Goal: Task Accomplishment & Management: Use online tool/utility

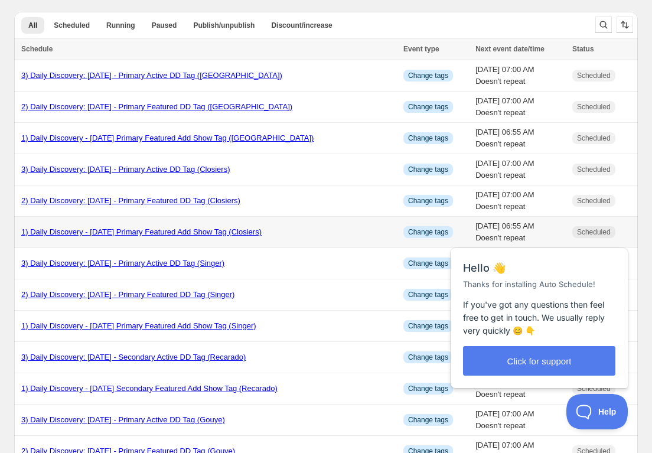
click at [110, 230] on link "1) Daily Discovery - [DATE] Primary Featured Add Show Tag (Closiers)" at bounding box center [141, 231] width 240 height 9
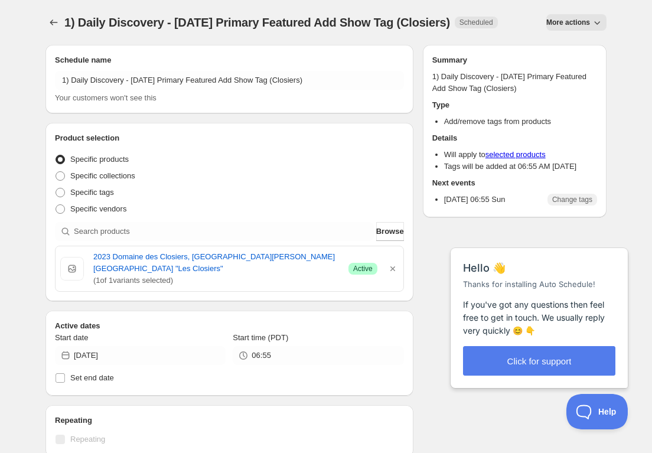
click at [579, 27] on span "More actions" at bounding box center [568, 22] width 44 height 9
click at [575, 44] on span "Duplicate" at bounding box center [576, 47] width 32 height 9
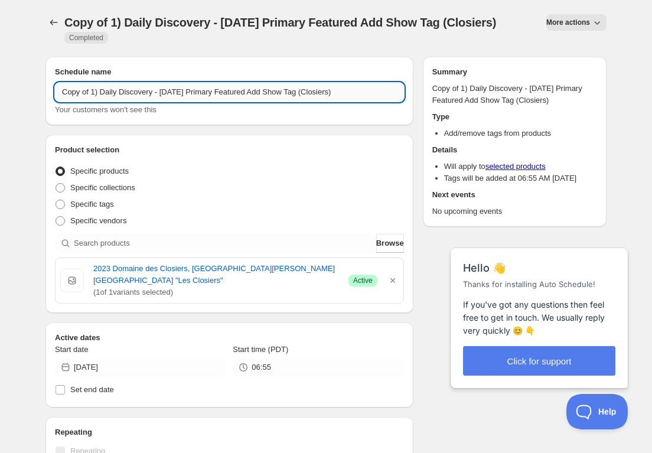
drag, startPoint x: 93, startPoint y: 106, endPoint x: 91, endPoint y: 114, distance: 8.0
click at [93, 102] on input "Copy of 1) Daily Discovery - [DATE] Primary Featured Add Show Tag (Closiers)" at bounding box center [229, 92] width 349 height 19
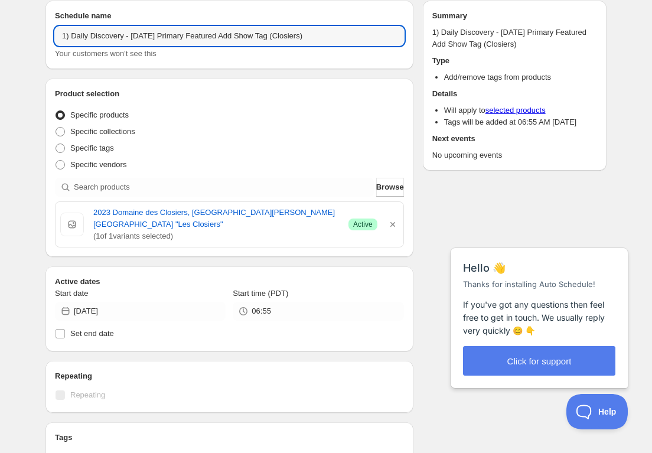
scroll to position [55, 0]
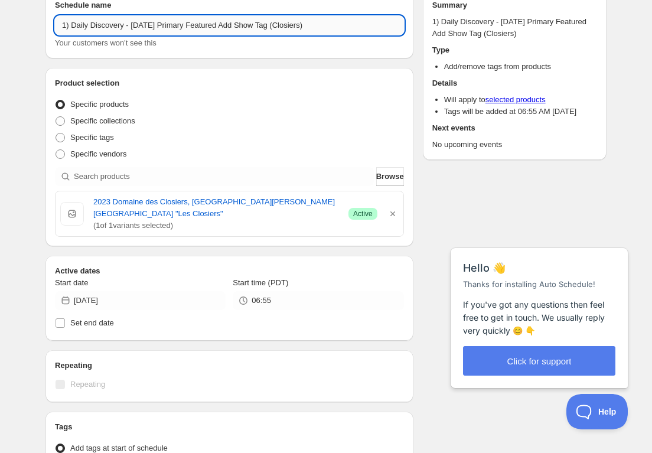
click at [167, 35] on input "1) Daily Discovery - [DATE] Primary Featured Add Show Tag (Closiers)" at bounding box center [229, 25] width 349 height 19
drag, startPoint x: 327, startPoint y: 27, endPoint x: 324, endPoint y: 32, distance: 6.6
click at [326, 27] on input "1) Daily Discovery - [DATE] Primary Featured Add Show Tag (Closiers)" at bounding box center [229, 25] width 349 height 19
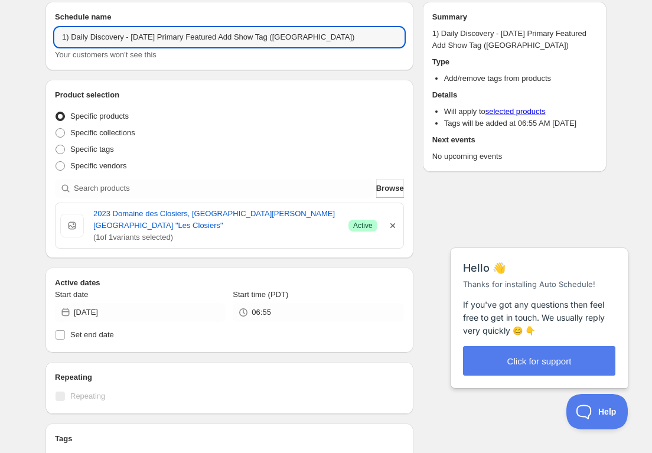
type input "1) Daily Discovery - [DATE] Primary Featured Add Show Tag ([GEOGRAPHIC_DATA])"
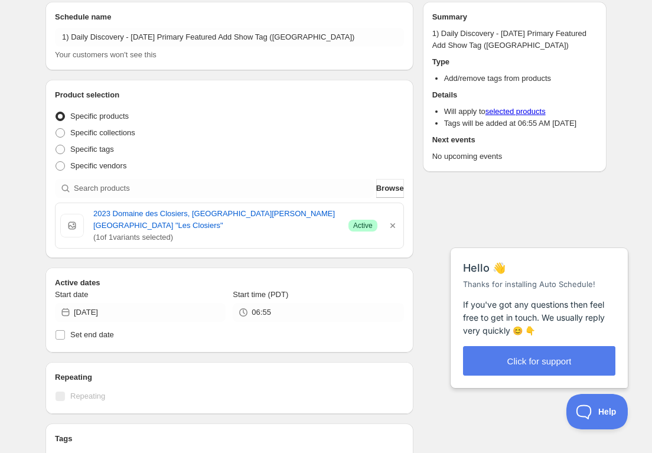
drag, startPoint x: 394, startPoint y: 223, endPoint x: 386, endPoint y: 223, distance: 8.3
click at [394, 223] on icon "button" at bounding box center [393, 226] width 12 height 12
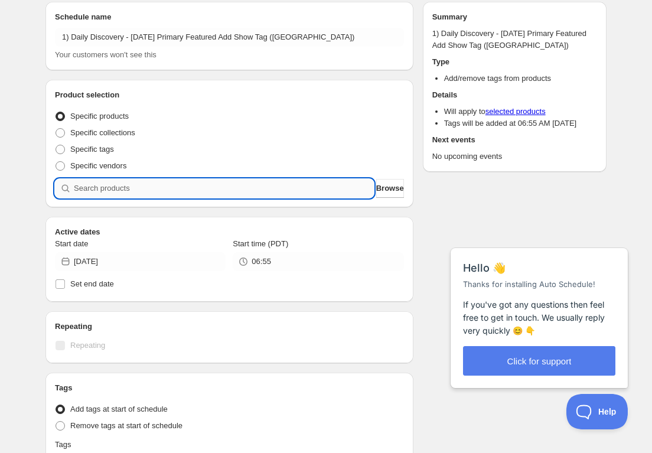
click at [305, 185] on input "search" at bounding box center [224, 188] width 300 height 19
paste input "SOMM2509-GMO22GIG-750"
type input "SOMM2509-GMO22GIG-750"
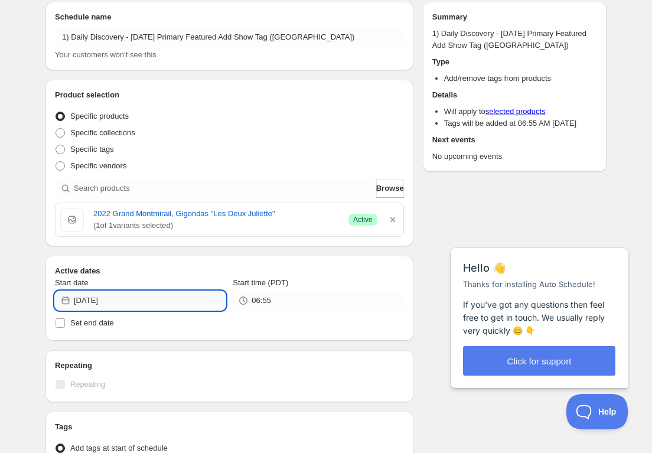
click at [182, 297] on input "[DATE]" at bounding box center [150, 300] width 152 height 19
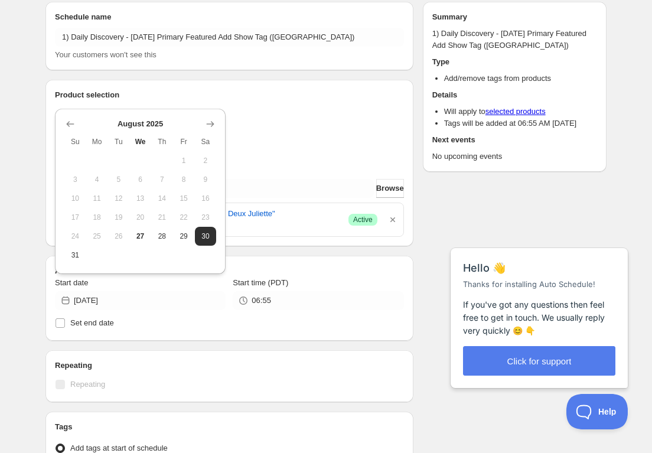
click at [213, 125] on icon "Show next month, September 2025" at bounding box center [210, 124] width 12 height 12
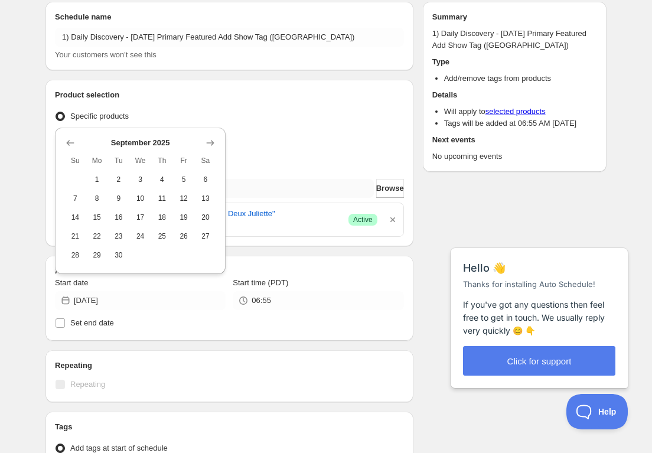
click at [91, 182] on span "1" at bounding box center [97, 179] width 12 height 9
type input "[DATE]"
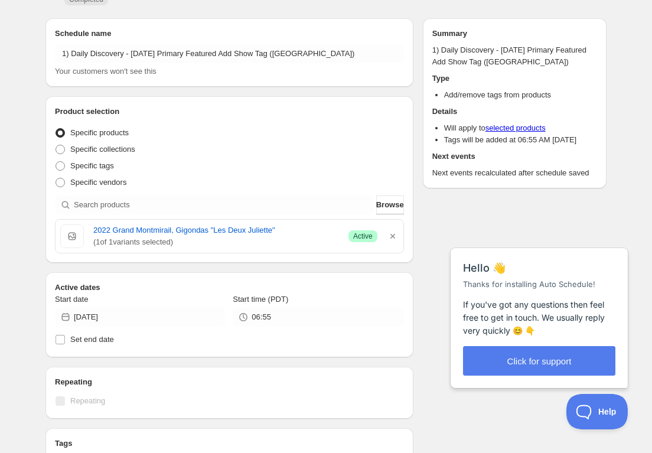
scroll to position [0, 0]
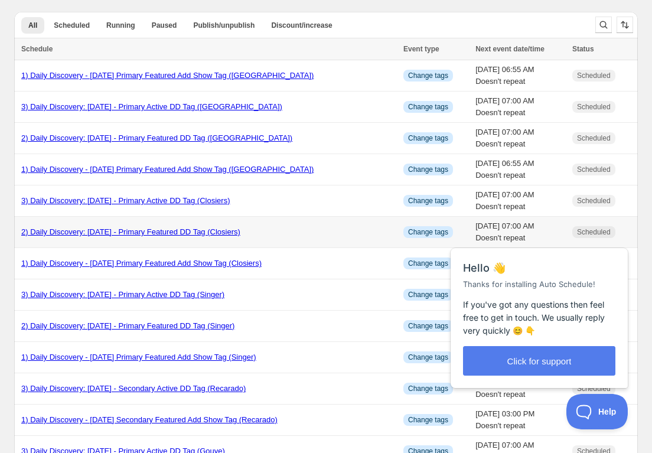
click at [140, 230] on link "2) Daily Discovery: [DATE] - Primary Featured DD Tag (Closiers)" at bounding box center [130, 231] width 219 height 9
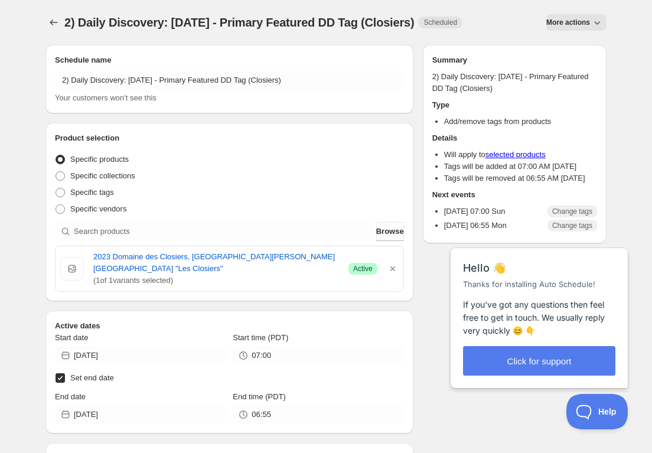
click at [572, 24] on span "More actions" at bounding box center [568, 22] width 44 height 9
click at [571, 45] on span "Duplicate" at bounding box center [576, 47] width 32 height 9
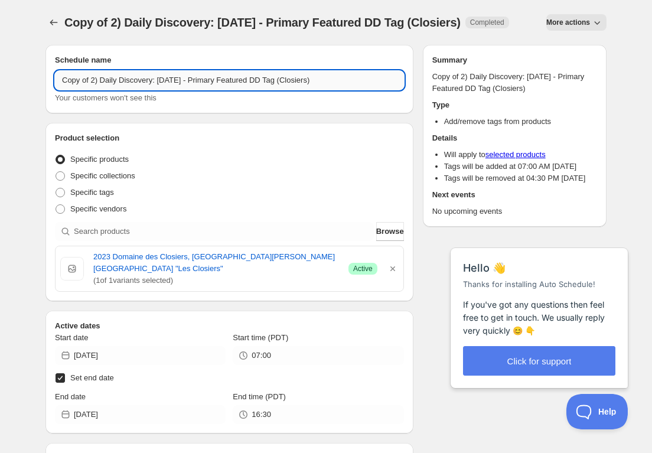
click at [93, 90] on input "Copy of 2) Daily Discovery: [DATE] - Primary Featured DD Tag (Closiers)" at bounding box center [229, 80] width 349 height 19
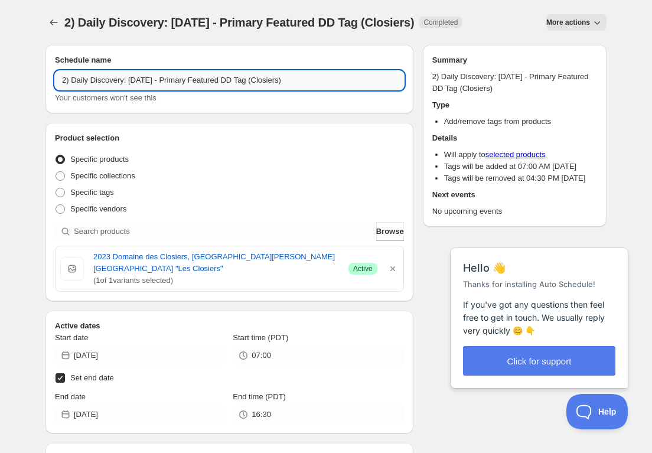
click at [168, 80] on input "2) Daily Discovery: [DATE] - Primary Featured DD Tag (Closiers)" at bounding box center [229, 80] width 349 height 19
drag, startPoint x: 304, startPoint y: 79, endPoint x: 306, endPoint y: 92, distance: 13.7
click at [305, 81] on input "2) Daily Discovery: [DATE] - Primary Featured DD Tag (Closiers)" at bounding box center [229, 80] width 349 height 19
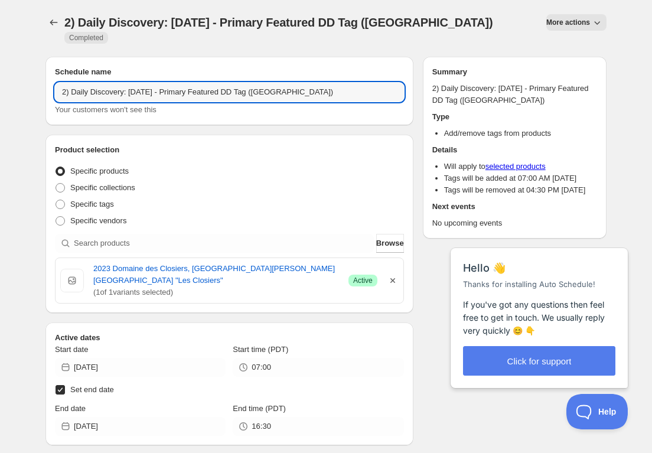
type input "2) Daily Discovery: [DATE] - Primary Featured DD Tag ([GEOGRAPHIC_DATA])"
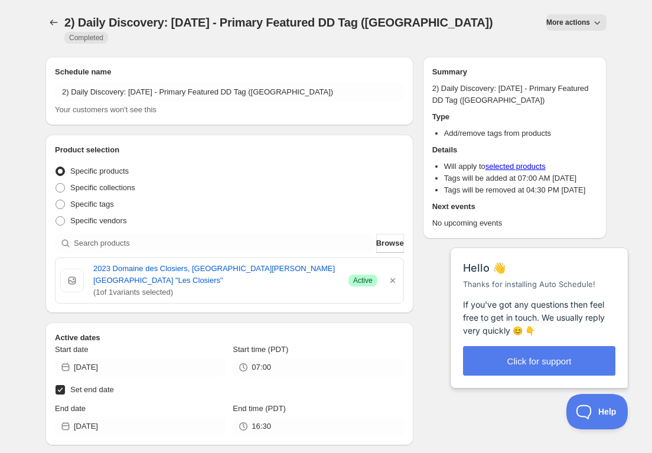
click at [392, 275] on icon "button" at bounding box center [393, 281] width 12 height 12
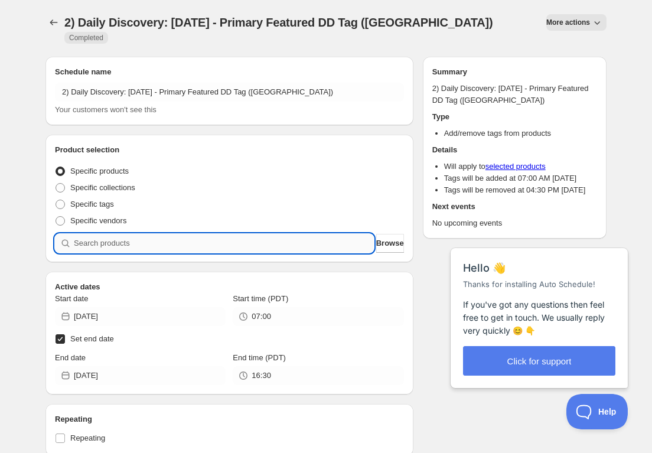
click at [293, 235] on input "search" at bounding box center [224, 243] width 300 height 19
paste input "SOMM2509-GMO22GIG-750"
type input "SOMM2509-GMO22GIG-750"
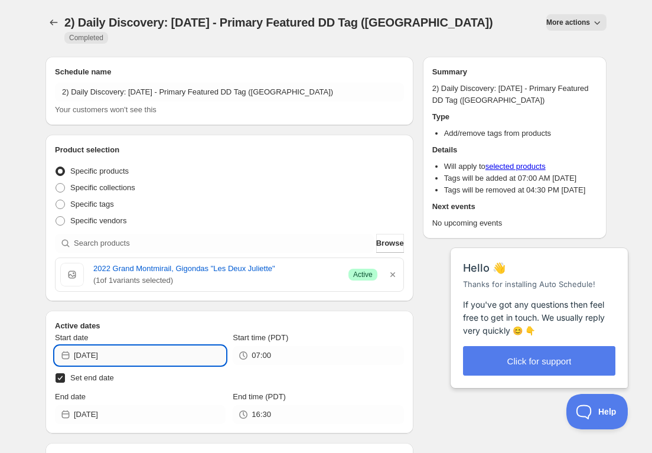
click at [191, 346] on input "[DATE]" at bounding box center [150, 355] width 152 height 19
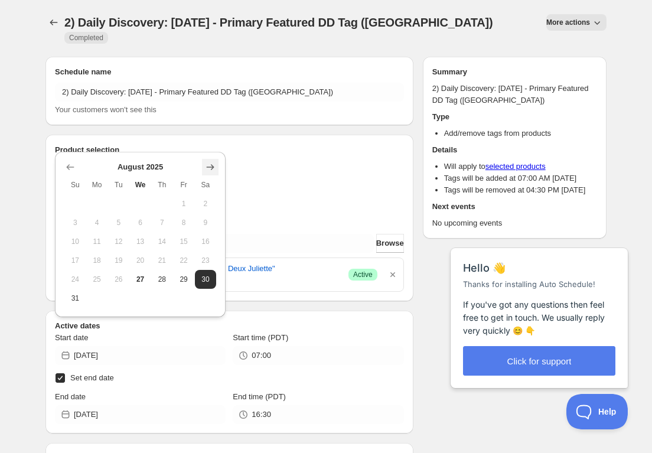
click at [210, 168] on icon "Show next month, September 2025" at bounding box center [210, 167] width 12 height 12
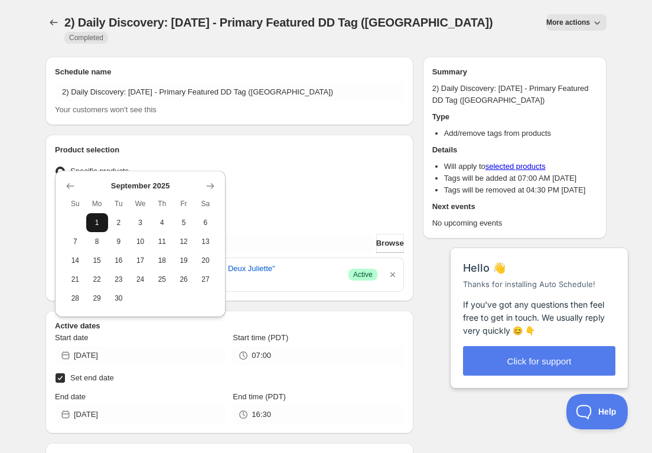
click at [100, 221] on span "1" at bounding box center [97, 222] width 12 height 9
type input "[DATE]"
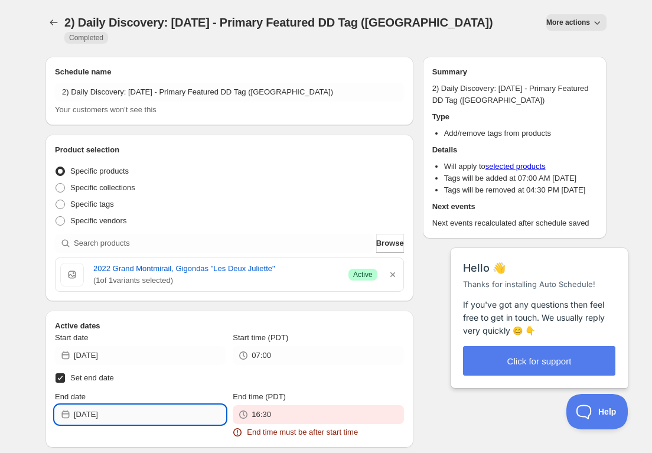
click at [191, 405] on input "[DATE]" at bounding box center [150, 414] width 152 height 19
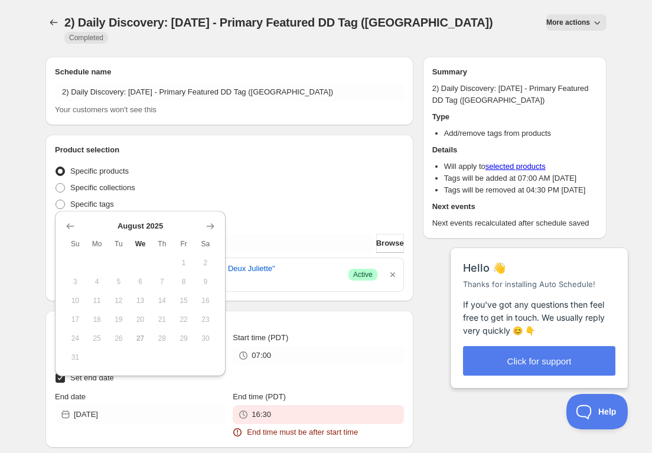
drag, startPoint x: 211, startPoint y: 229, endPoint x: 188, endPoint y: 234, distance: 23.8
click at [211, 229] on icon "Show next month, September 2025" at bounding box center [210, 226] width 12 height 12
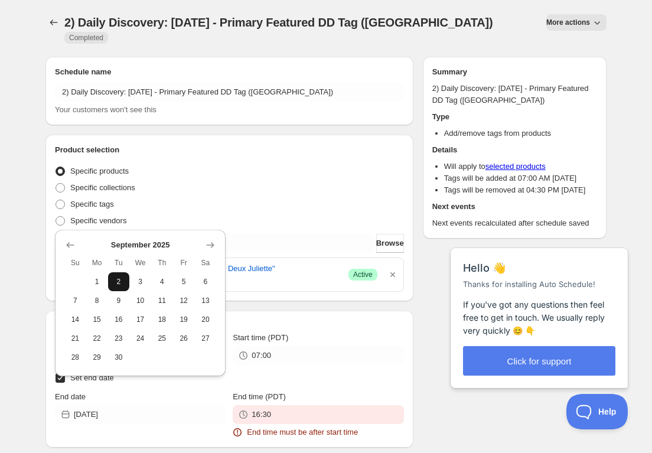
click at [121, 278] on span "2" at bounding box center [119, 281] width 12 height 9
type input "[DATE]"
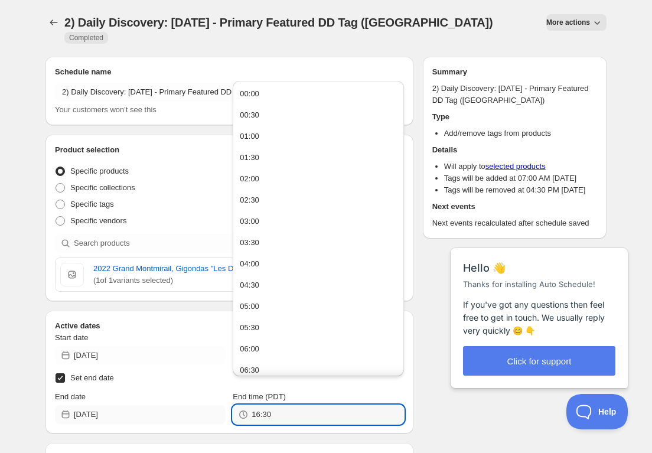
drag, startPoint x: 278, startPoint y: 402, endPoint x: 122, endPoint y: 397, distance: 156.0
click at [123, 397] on div "End date [DATE] End time (PDT) 16:30" at bounding box center [229, 407] width 349 height 33
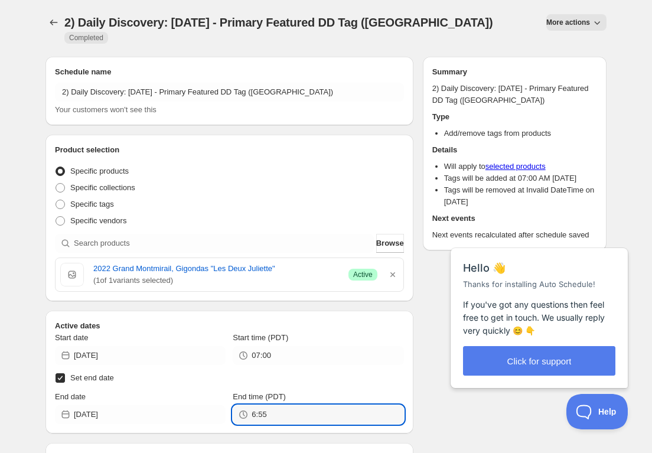
type input "06:55"
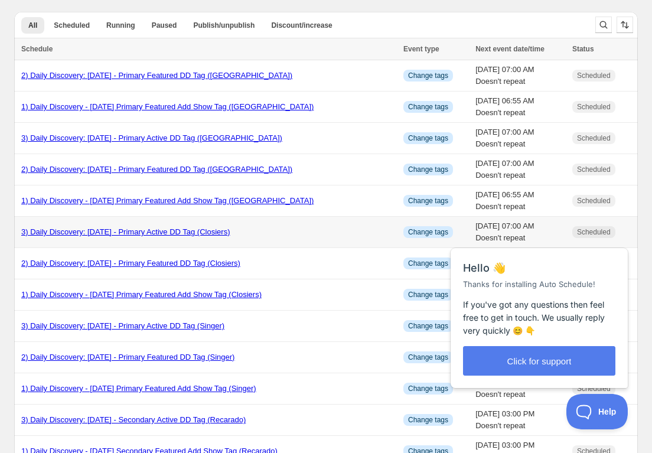
click at [151, 234] on link "3) Daily Discovery: [DATE] - Primary Active DD Tag (Closiers)" at bounding box center [125, 231] width 208 height 9
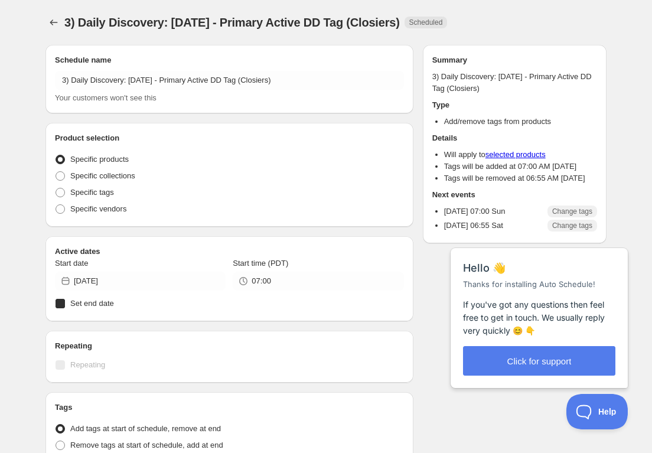
radio input "true"
checkbox input "true"
radio input "true"
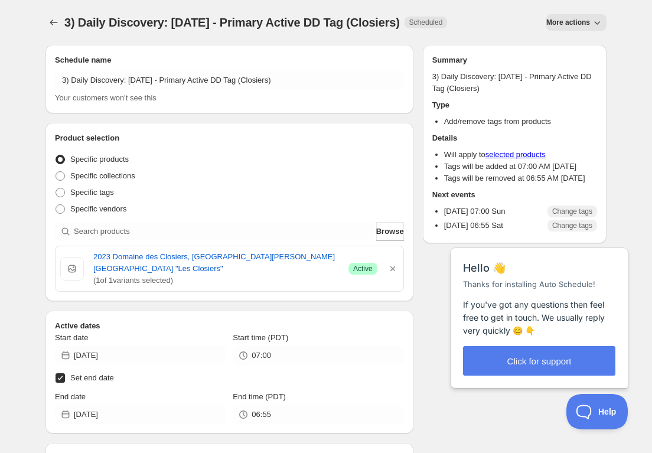
click at [577, 19] on span "More actions" at bounding box center [568, 22] width 44 height 9
click at [570, 47] on span "Duplicate" at bounding box center [576, 47] width 32 height 9
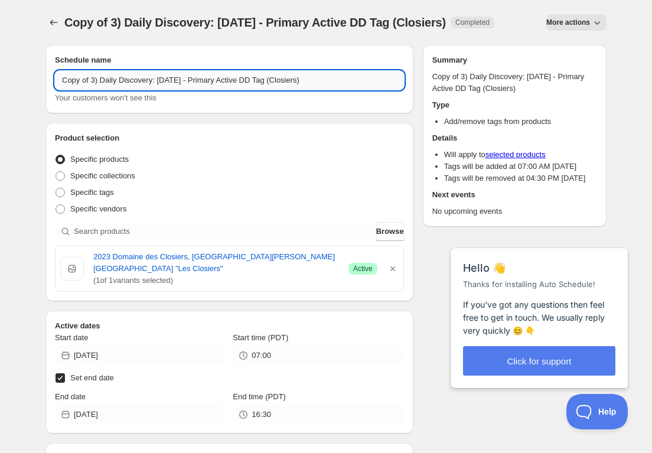
click at [94, 90] on input "Copy of 3) Daily Discovery: [DATE] - Primary Active DD Tag (Closiers)" at bounding box center [229, 80] width 349 height 19
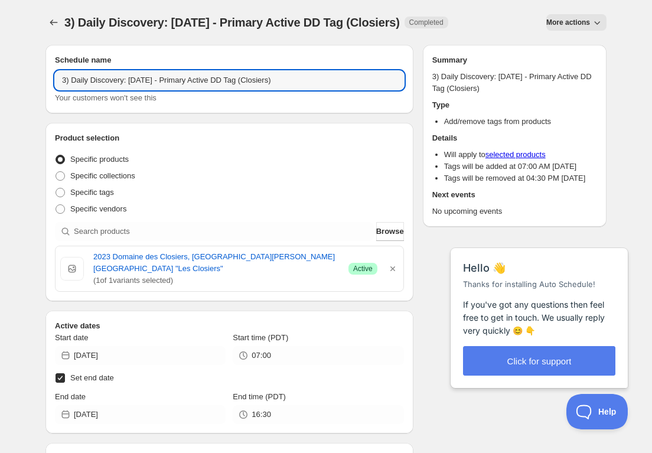
drag, startPoint x: 165, startPoint y: 80, endPoint x: 155, endPoint y: 104, distance: 26.2
click at [164, 83] on input "3) Daily Discovery: [DATE] - Primary Active DD Tag (Closiers)" at bounding box center [229, 80] width 349 height 19
drag, startPoint x: 296, startPoint y: 80, endPoint x: 295, endPoint y: 89, distance: 8.9
click at [296, 81] on input "3) Daily Discovery: [DATE] - Primary Active DD Tag (Closiers)" at bounding box center [229, 80] width 349 height 19
type input "3) Daily Discovery: [DATE] - Primary Active DD Tag ([GEOGRAPHIC_DATA])"
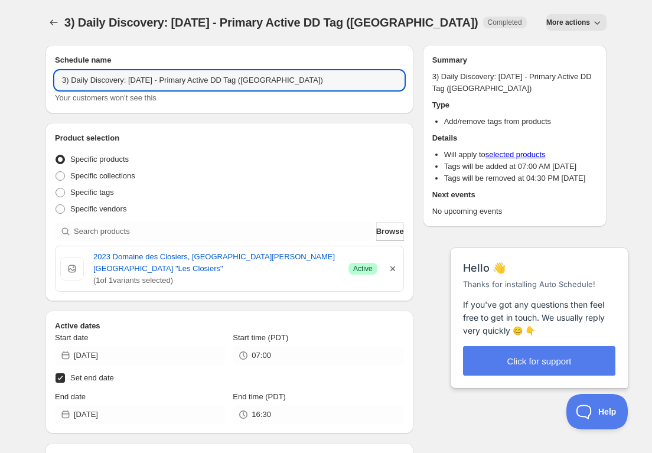
click at [394, 263] on icon "button" at bounding box center [393, 269] width 12 height 12
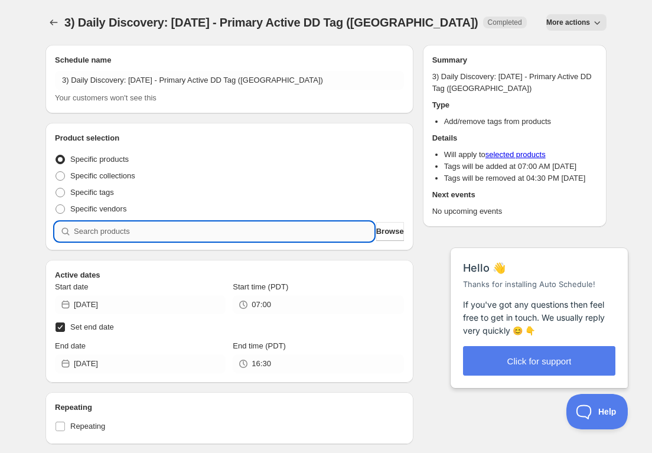
click at [282, 231] on input "search" at bounding box center [224, 231] width 300 height 19
paste input "SOMM2509-GMO22GIG-750"
type input "SOMM2509-GMO22GIG-750"
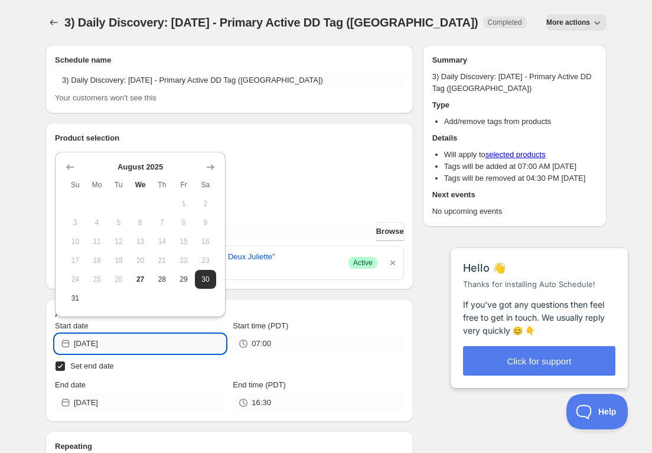
click at [168, 341] on input "[DATE]" at bounding box center [150, 343] width 152 height 19
click at [208, 168] on icon "Show next month, September 2025" at bounding box center [210, 167] width 12 height 12
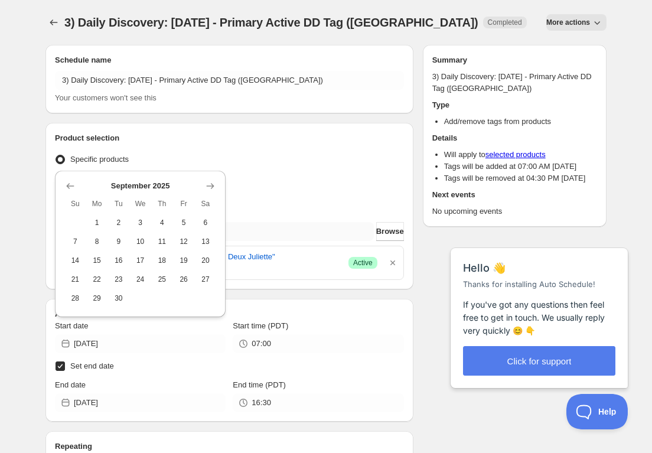
click at [98, 220] on span "1" at bounding box center [97, 222] width 12 height 9
type input "[DATE]"
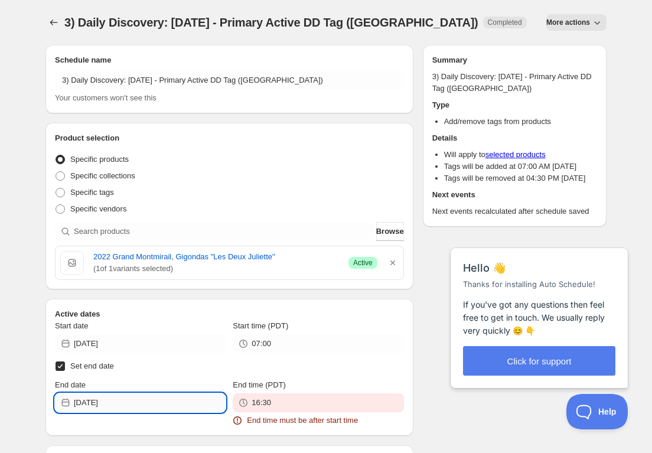
click at [162, 406] on input "[DATE]" at bounding box center [150, 402] width 152 height 19
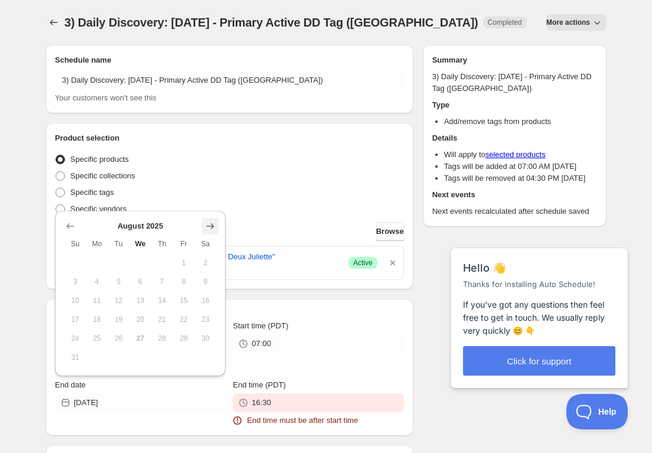
click at [211, 223] on icon "Show next month, September 2025" at bounding box center [210, 226] width 12 height 12
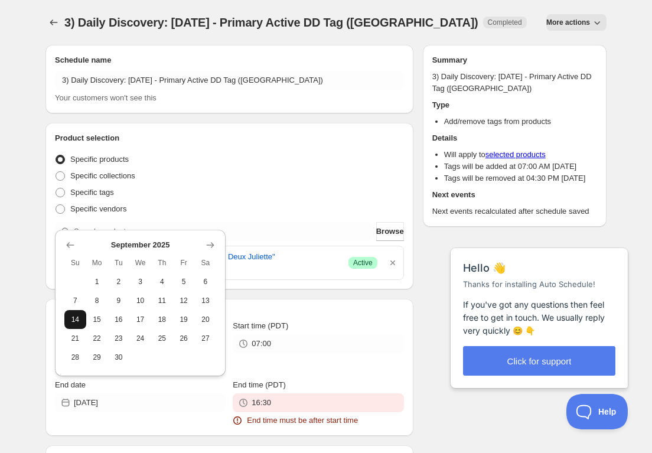
click at [75, 315] on span "14" at bounding box center [75, 319] width 12 height 9
type input "[DATE]"
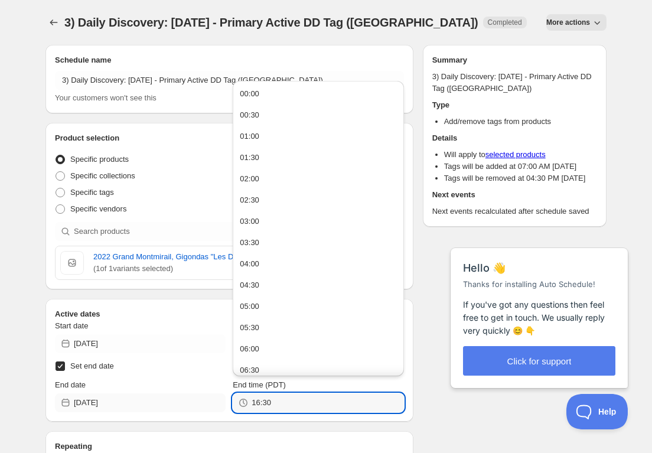
drag, startPoint x: 286, startPoint y: 404, endPoint x: 123, endPoint y: 393, distance: 162.8
click at [124, 393] on div "End date [DATE] End time (PDT) 16:30" at bounding box center [229, 395] width 349 height 33
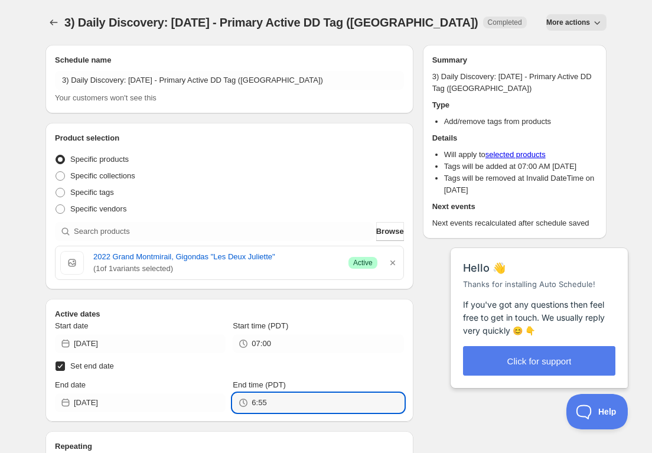
type input "06:55"
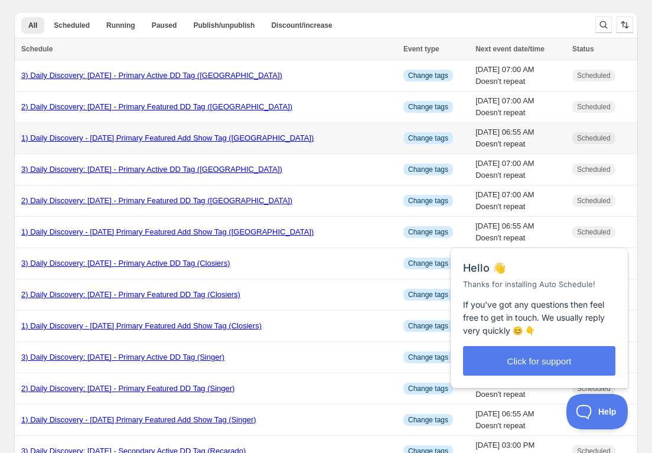
click at [167, 136] on link "1) Daily Discovery - [DATE] Primary Featured Add Show Tag ([GEOGRAPHIC_DATA])" at bounding box center [167, 137] width 292 height 9
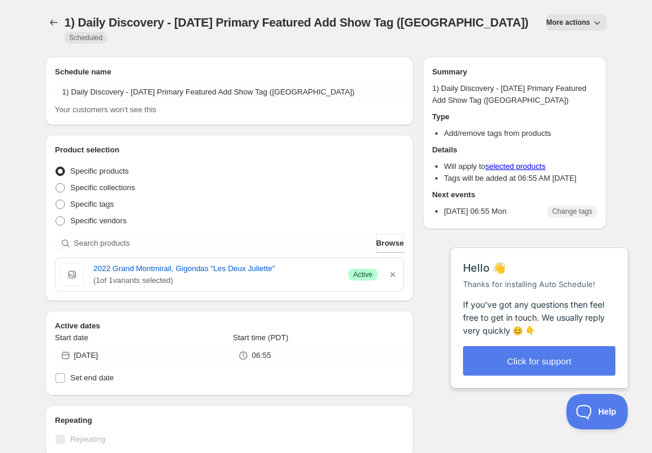
click at [571, 26] on span "More actions" at bounding box center [568, 22] width 44 height 9
click at [574, 51] on span "Duplicate" at bounding box center [576, 47] width 32 height 9
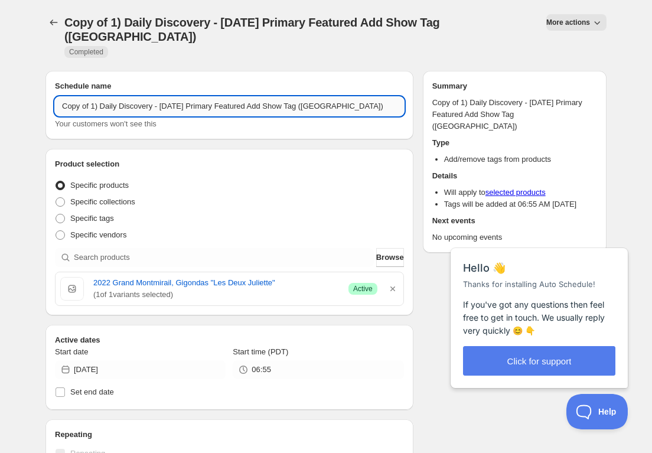
drag, startPoint x: 92, startPoint y: 93, endPoint x: 93, endPoint y: 99, distance: 6.0
click at [92, 97] on input "Copy of 1) Daily Discovery - [DATE] Primary Featured Add Show Tag ([GEOGRAPHIC_…" at bounding box center [229, 106] width 349 height 19
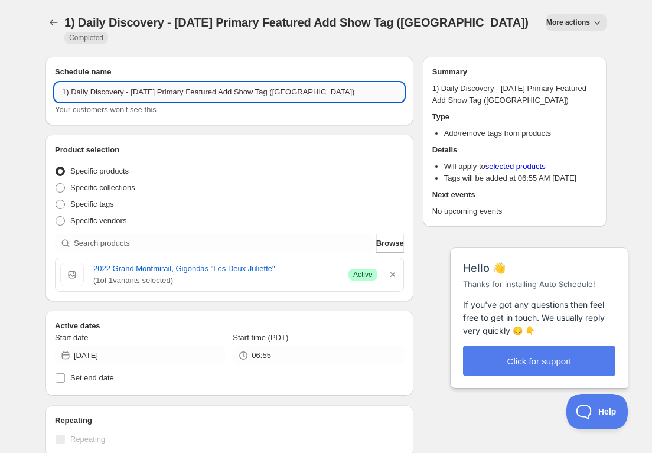
click at [154, 92] on input "1) Daily Discovery - [DATE] Primary Featured Add Show Tag ([GEOGRAPHIC_DATA])" at bounding box center [229, 92] width 349 height 19
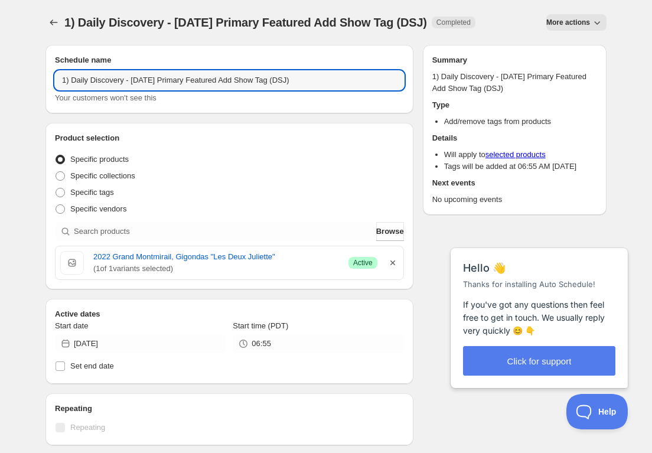
type input "1) Daily Discovery - [DATE] Primary Featured Add Show Tag (DSJ)"
click at [396, 262] on icon "button" at bounding box center [393, 263] width 12 height 12
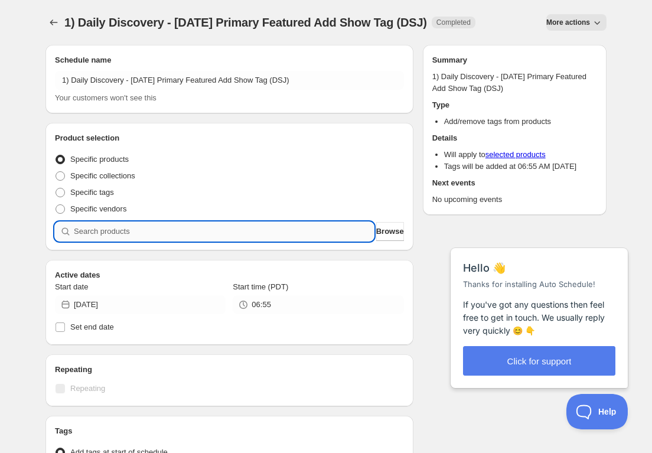
click at [211, 229] on input "search" at bounding box center [224, 231] width 300 height 19
paste input "SOMM2509-DSJ22RCB-750"
type input "SOMM2509-DSJ22RCB-750"
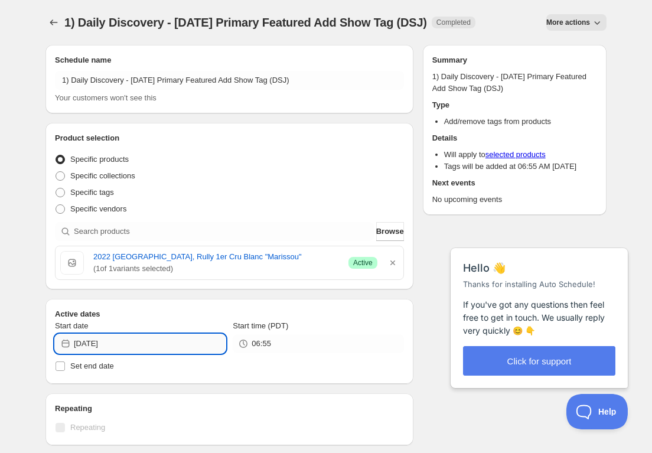
click at [196, 342] on input "[DATE]" at bounding box center [150, 343] width 152 height 19
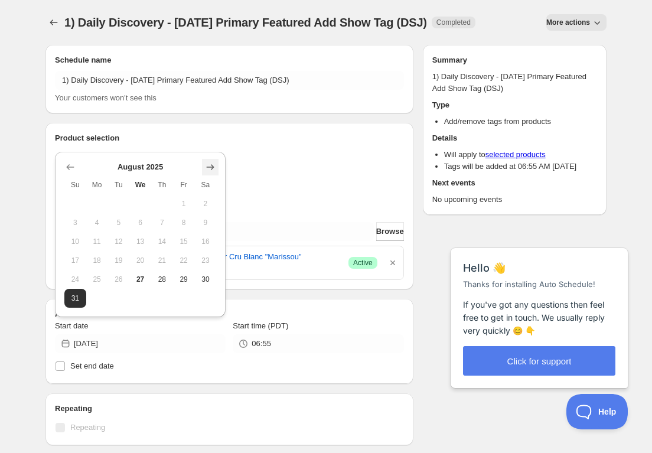
click at [213, 168] on icon "Show next month, September 2025" at bounding box center [210, 167] width 12 height 12
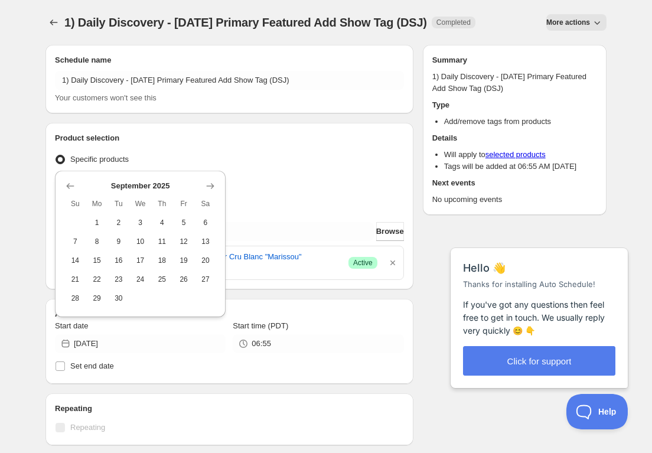
click at [122, 218] on span "2" at bounding box center [119, 222] width 12 height 9
type input "[DATE]"
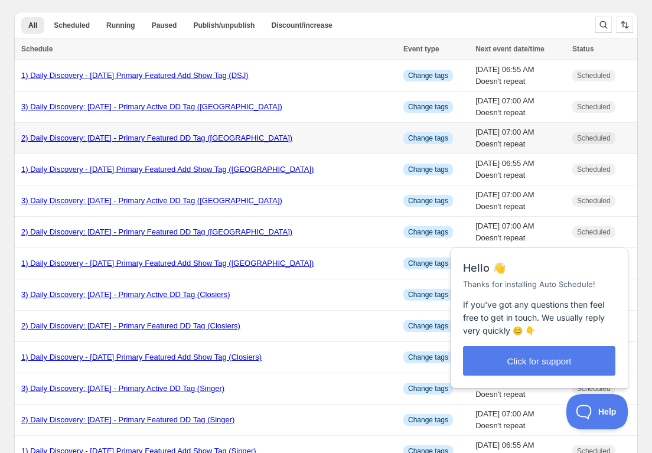
click at [164, 136] on link "2) Daily Discovery: [DATE] - Primary Featured DD Tag ([GEOGRAPHIC_DATA])" at bounding box center [156, 137] width 271 height 9
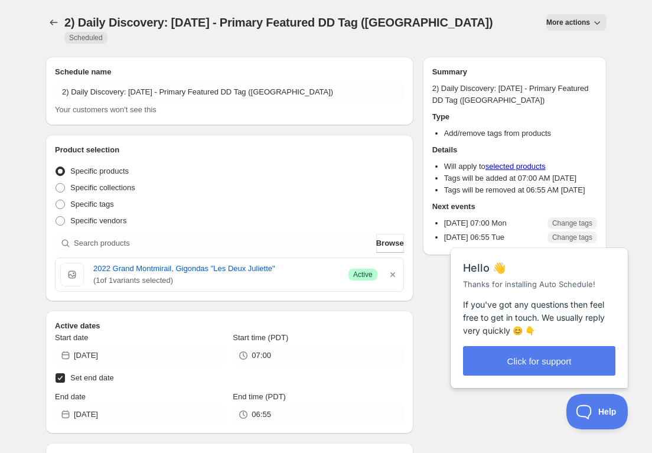
click at [557, 25] on span "More actions" at bounding box center [568, 22] width 44 height 9
click at [560, 45] on span "Duplicate" at bounding box center [576, 47] width 32 height 9
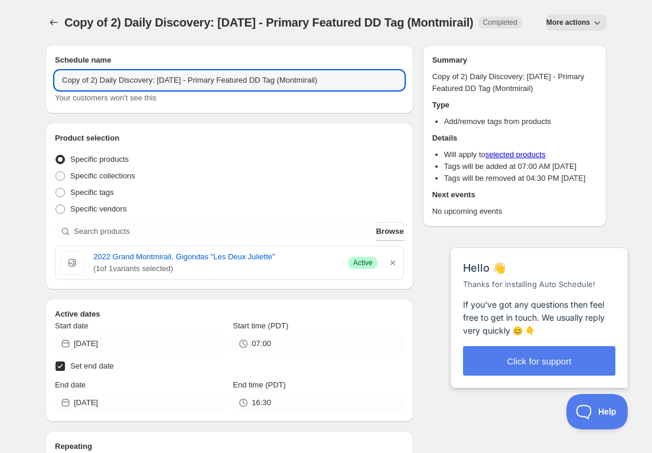
drag, startPoint x: 93, startPoint y: 93, endPoint x: 97, endPoint y: 104, distance: 11.4
click at [93, 90] on input "Copy of 2) Daily Discovery: [DATE] - Primary Featured DD Tag (Montmirail)" at bounding box center [229, 80] width 349 height 19
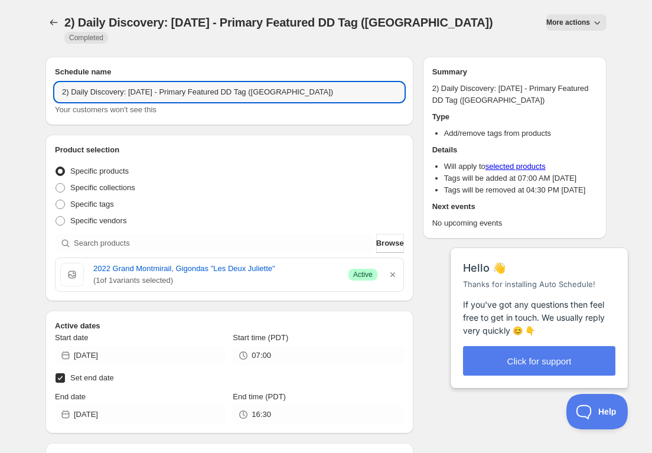
drag, startPoint x: 152, startPoint y: 82, endPoint x: 149, endPoint y: 94, distance: 12.3
click at [152, 85] on input "2) Daily Discovery: [DATE] - Primary Featured DD Tag ([GEOGRAPHIC_DATA])" at bounding box center [229, 92] width 349 height 19
drag, startPoint x: 315, startPoint y: 80, endPoint x: 315, endPoint y: 93, distance: 13.0
click at [315, 83] on input "2) Daily Discovery: [DATE] - Primary Featured DD Tag ([GEOGRAPHIC_DATA])" at bounding box center [229, 92] width 349 height 19
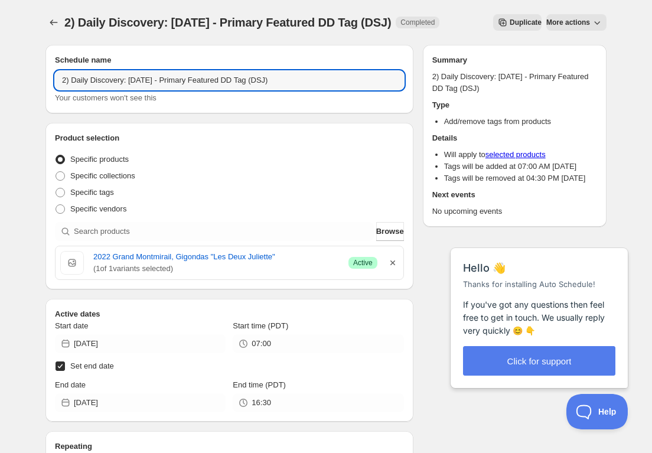
type input "2) Daily Discovery: [DATE] - Primary Featured DD Tag (DSJ)"
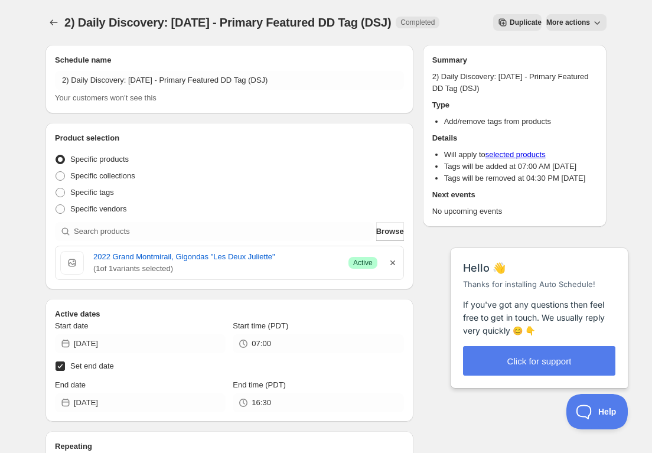
click at [394, 261] on icon "button" at bounding box center [393, 263] width 12 height 12
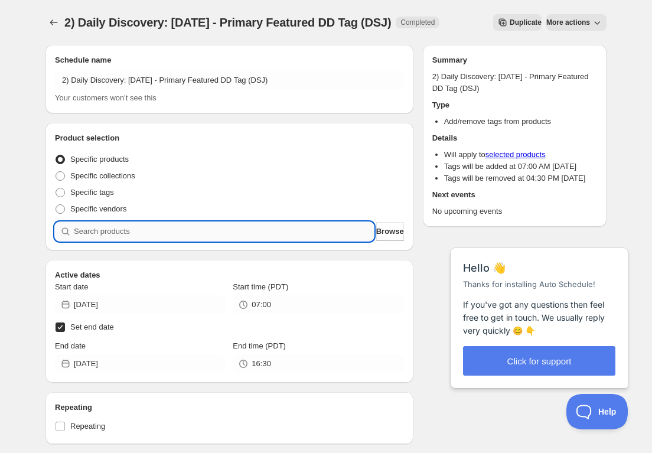
click at [243, 229] on input "search" at bounding box center [224, 231] width 300 height 19
paste input "SOMM2509-DSJ22RCB-750"
type input "SOMM2509-DSJ22RCB-750"
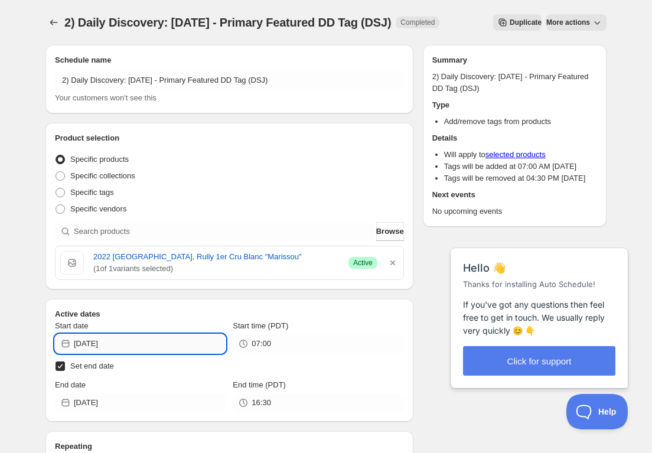
click at [203, 344] on input "[DATE]" at bounding box center [150, 343] width 152 height 19
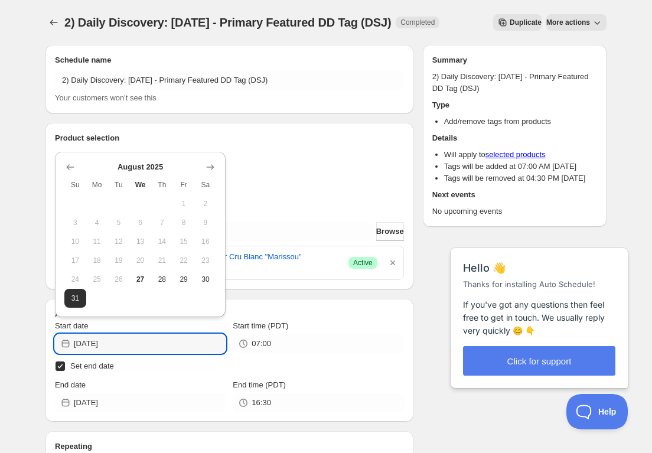
click at [215, 169] on icon "Show next month, September 2025" at bounding box center [210, 167] width 12 height 12
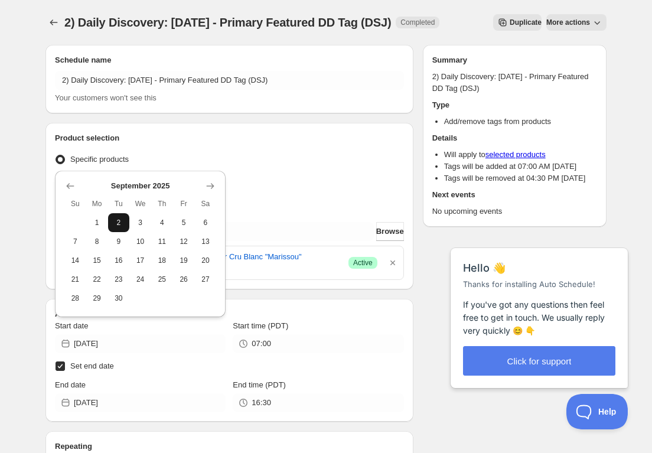
click at [113, 223] on span "2" at bounding box center [119, 222] width 12 height 9
type input "[DATE]"
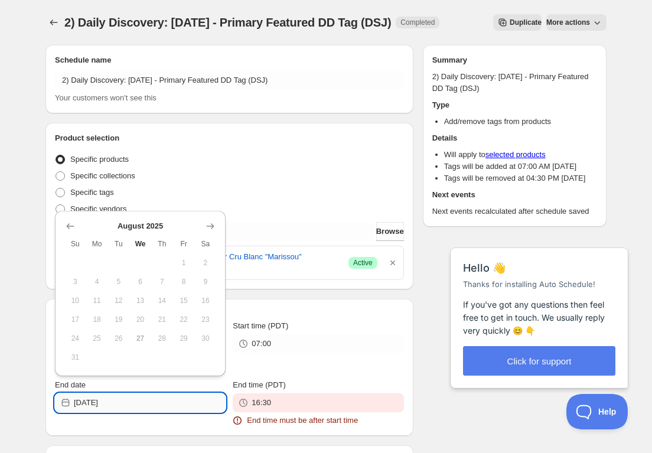
click at [191, 402] on input "[DATE]" at bounding box center [150, 402] width 152 height 19
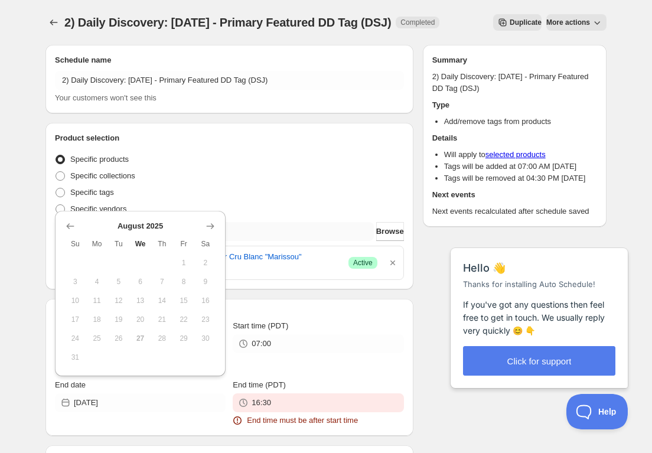
click at [209, 225] on icon "Show next month, September 2025" at bounding box center [210, 226] width 12 height 12
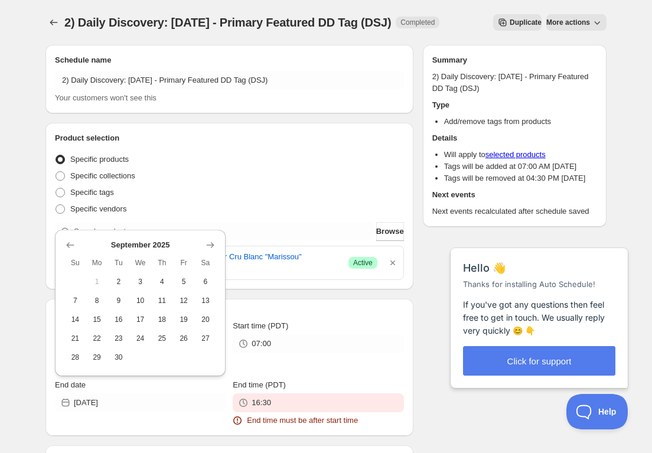
click at [143, 280] on span "3" at bounding box center [140, 281] width 12 height 9
type input "[DATE]"
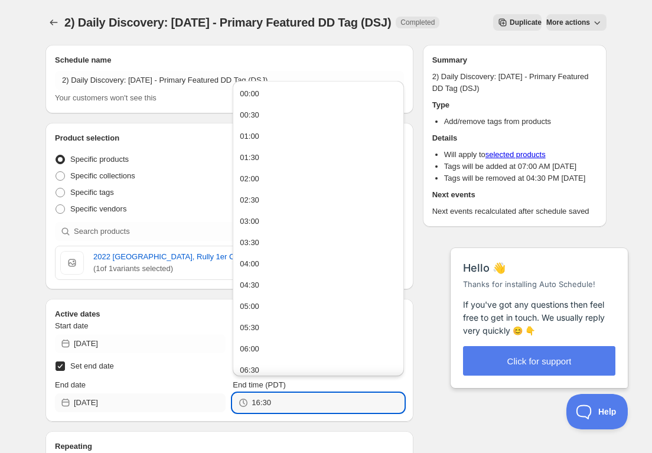
drag, startPoint x: 289, startPoint y: 403, endPoint x: 116, endPoint y: 393, distance: 173.3
click at [116, 393] on div "End date [DATE] End time (PDT) 16:30" at bounding box center [229, 395] width 349 height 33
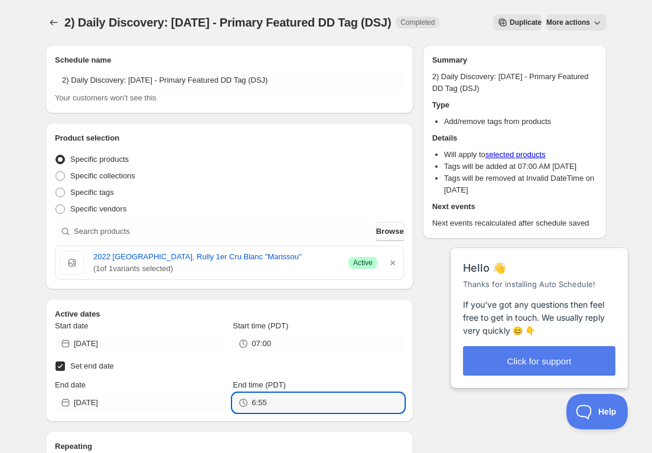
type input "06:55"
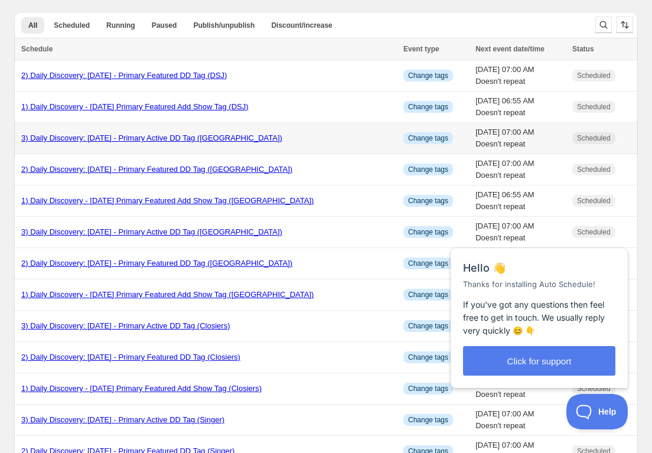
click at [146, 136] on link "3) Daily Discovery: [DATE] - Primary Active DD Tag ([GEOGRAPHIC_DATA])" at bounding box center [151, 137] width 261 height 9
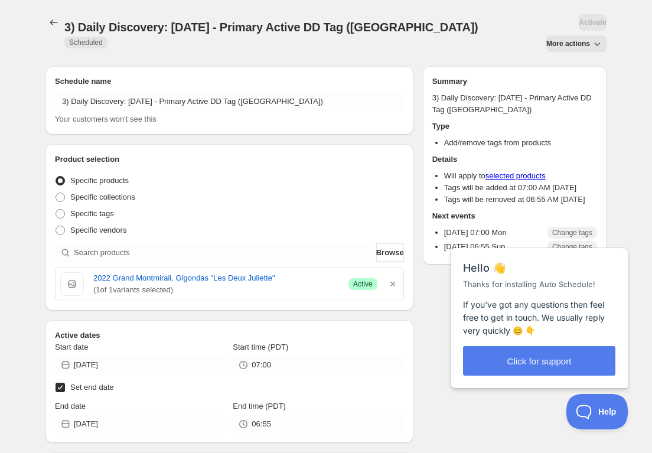
click at [577, 39] on span "More actions" at bounding box center [568, 43] width 44 height 9
click at [572, 44] on span "Duplicate" at bounding box center [576, 47] width 32 height 9
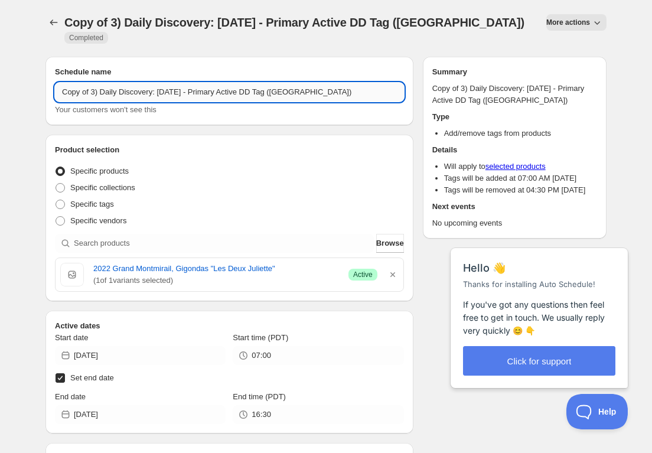
click at [93, 83] on input "Copy of 3) Daily Discovery: [DATE] - Primary Active DD Tag ([GEOGRAPHIC_DATA])" at bounding box center [229, 92] width 349 height 19
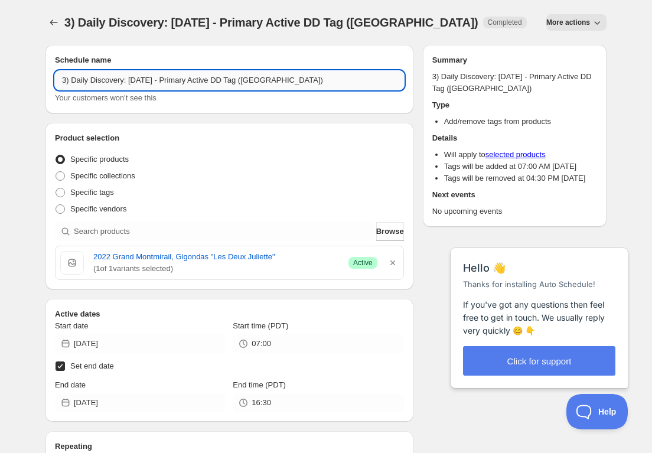
click at [151, 83] on input "3) Daily Discovery: [DATE] - Primary Active DD Tag ([GEOGRAPHIC_DATA])" at bounding box center [229, 80] width 349 height 19
drag, startPoint x: 305, startPoint y: 80, endPoint x: 305, endPoint y: 93, distance: 13.6
click at [306, 83] on input "3) Daily Discovery: [DATE] - Primary Active DD Tag ([GEOGRAPHIC_DATA])" at bounding box center [229, 80] width 349 height 19
type input "3) Daily Discovery: [DATE] - Primary Active DD Tag (DSJ)"
click at [393, 262] on icon "button" at bounding box center [392, 262] width 5 height 5
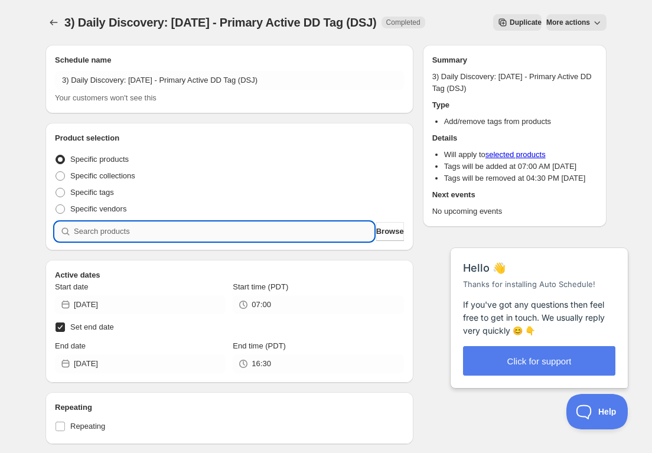
click at [298, 234] on input "search" at bounding box center [224, 231] width 300 height 19
paste input "SOMM2509-DSJ22RCB-750"
type input "SOMM2509-DSJ22RCB-750"
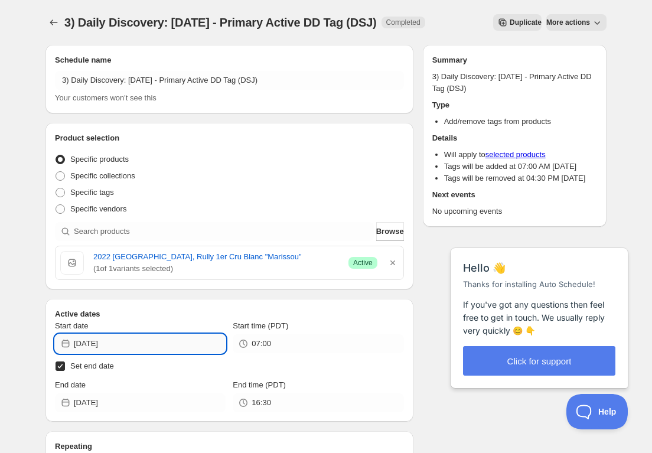
click at [185, 345] on input "[DATE]" at bounding box center [150, 343] width 152 height 19
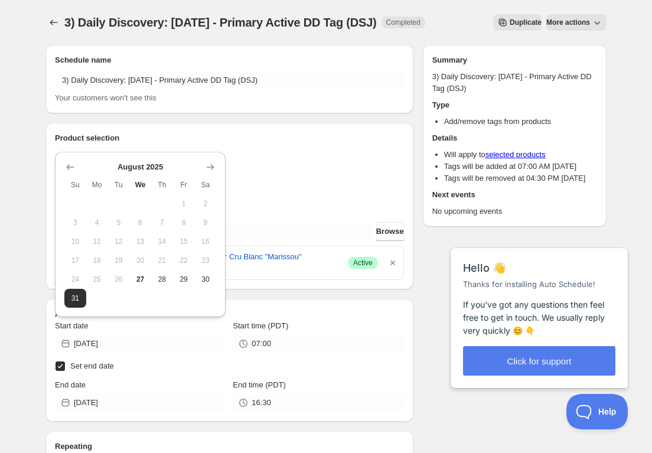
click at [208, 169] on icon "Show next month, September 2025" at bounding box center [210, 167] width 12 height 12
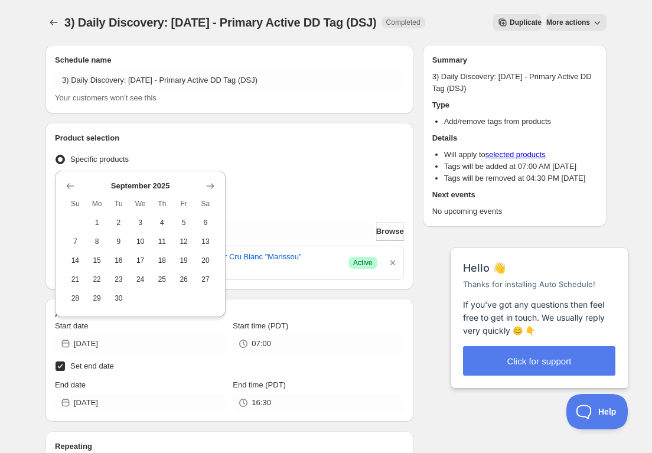
click at [114, 220] on span "2" at bounding box center [119, 222] width 12 height 9
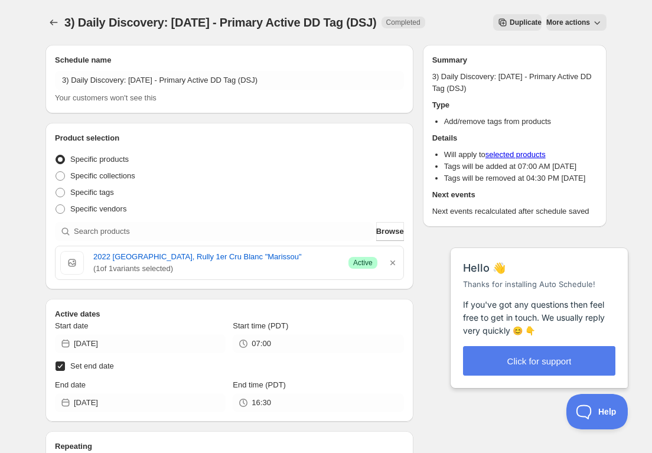
type input "[DATE]"
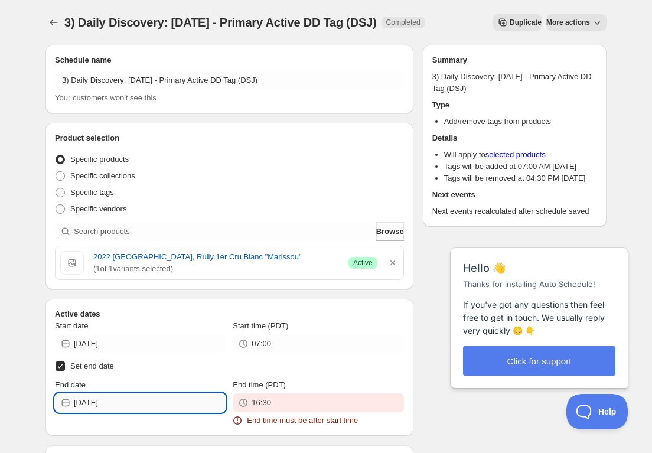
click at [139, 402] on input "[DATE]" at bounding box center [150, 402] width 152 height 19
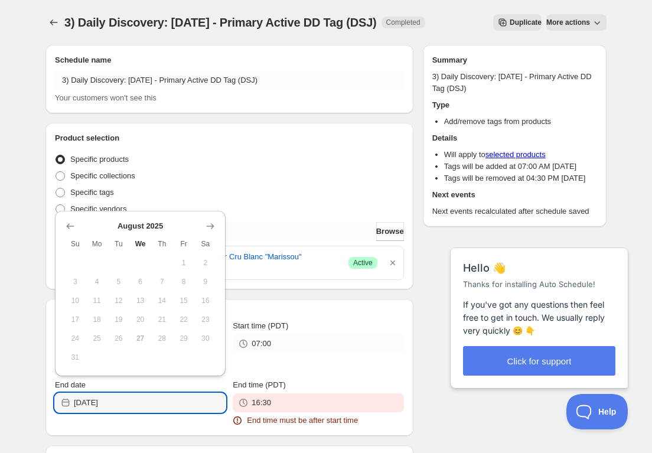
click at [208, 229] on icon "Show next month, September 2025" at bounding box center [210, 226] width 12 height 12
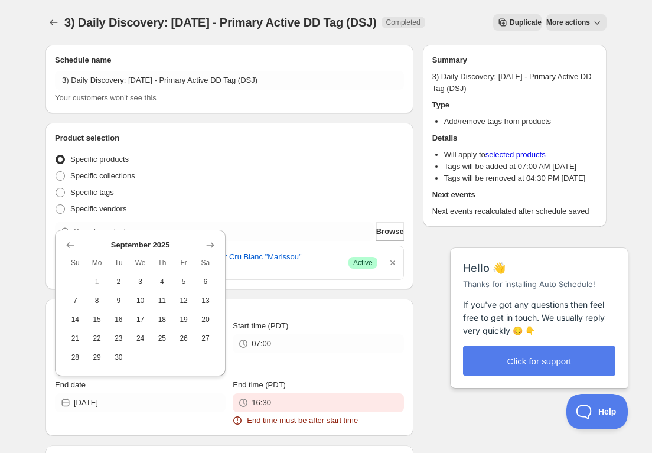
click at [99, 311] on button "15" at bounding box center [97, 319] width 22 height 19
type input "[DATE]"
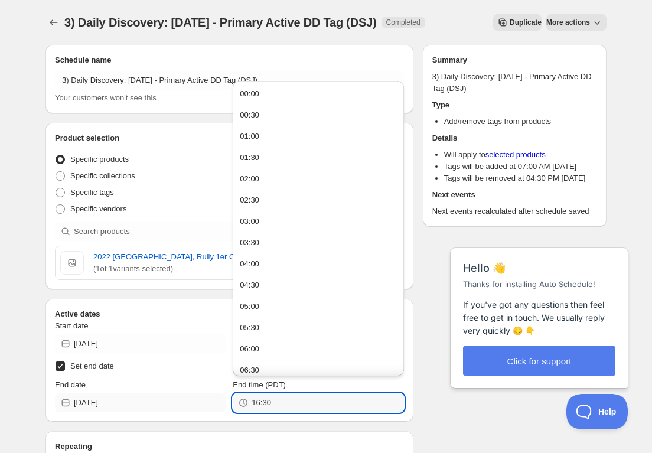
drag, startPoint x: 234, startPoint y: 399, endPoint x: 184, endPoint y: 397, distance: 50.2
click at [184, 397] on div "End date [DATE] End time (PDT) 16:30" at bounding box center [229, 395] width 349 height 33
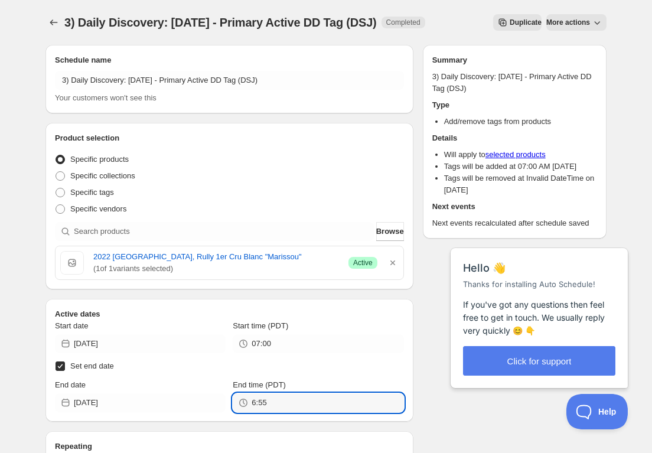
type input "06:55"
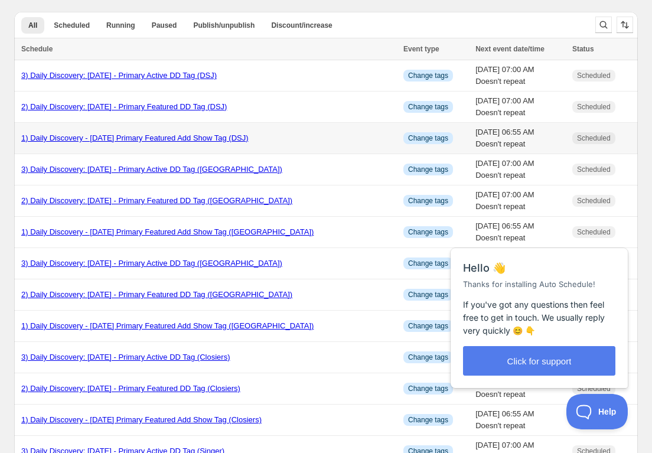
click at [140, 136] on link "1) Daily Discovery - [DATE] Primary Featured Add Show Tag (DSJ)" at bounding box center [134, 137] width 227 height 9
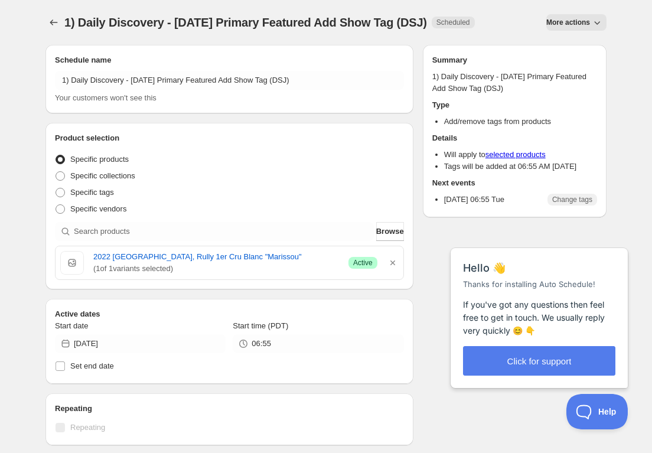
click at [570, 20] on span "More actions" at bounding box center [568, 22] width 44 height 9
click at [575, 43] on span "Duplicate" at bounding box center [576, 47] width 32 height 9
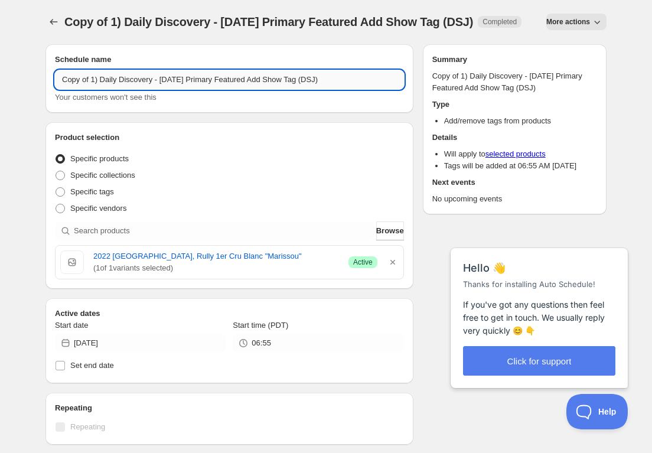
scroll to position [4, 0]
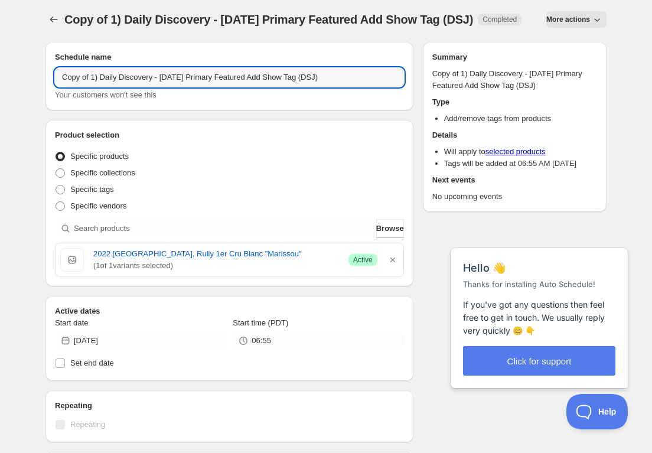
drag, startPoint x: 92, startPoint y: 94, endPoint x: 96, endPoint y: 105, distance: 11.2
click at [92, 87] on input "Copy of 1) Daily Discovery - [DATE] Primary Featured Add Show Tag (DSJ)" at bounding box center [229, 77] width 349 height 19
drag, startPoint x: 92, startPoint y: 89, endPoint x: 95, endPoint y: 103, distance: 13.9
click at [93, 86] on input "Copy of 1) Daily Discovery - [DATE] Primary Featured Add Show Tag (DSJ)" at bounding box center [229, 76] width 349 height 19
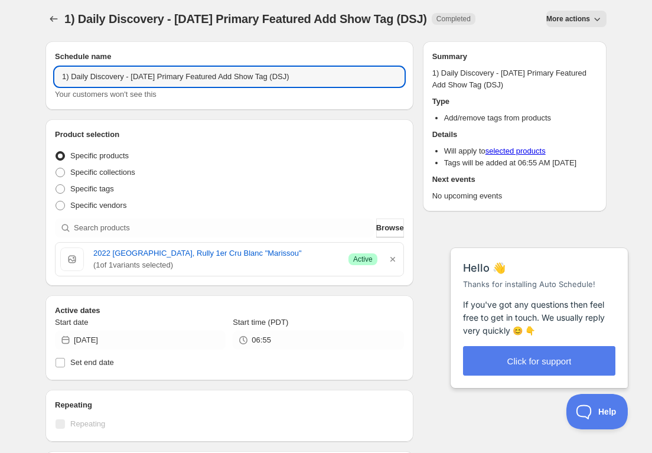
drag, startPoint x: 154, startPoint y: 80, endPoint x: 154, endPoint y: 113, distance: 33.7
click at [155, 84] on input "1) Daily Discovery - [DATE] Primary Featured Add Show Tag (DSJ)" at bounding box center [229, 76] width 349 height 19
click at [315, 79] on input "1) Daily Discovery - [DATE] Primary Featured Add Show Tag (DSJ)" at bounding box center [229, 76] width 349 height 19
type input "1) Daily Discovery - [DATE] Primary Featured Add Show Tag (Canadel)"
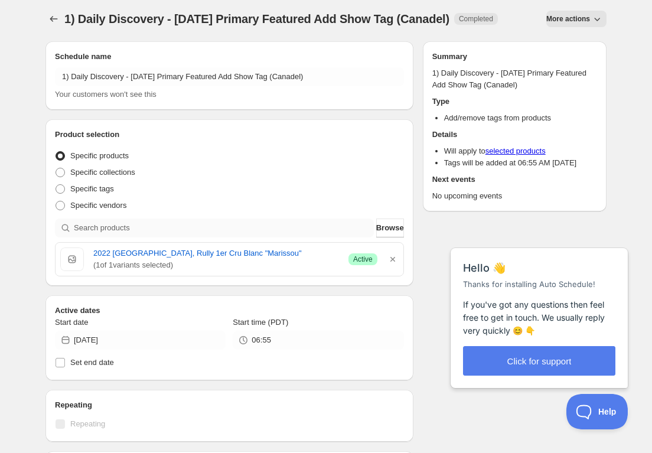
drag, startPoint x: 395, startPoint y: 259, endPoint x: 286, endPoint y: 227, distance: 113.4
click at [394, 259] on icon "button" at bounding box center [393, 259] width 12 height 12
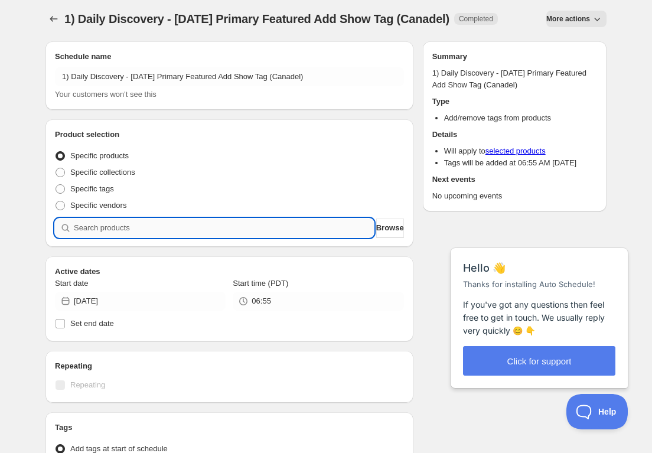
click at [273, 230] on input "search" at bounding box center [224, 227] width 300 height 19
paste input "SOMM2509-CCA24BRO-750"
type input "SOMM2509-CCA24BRO-750"
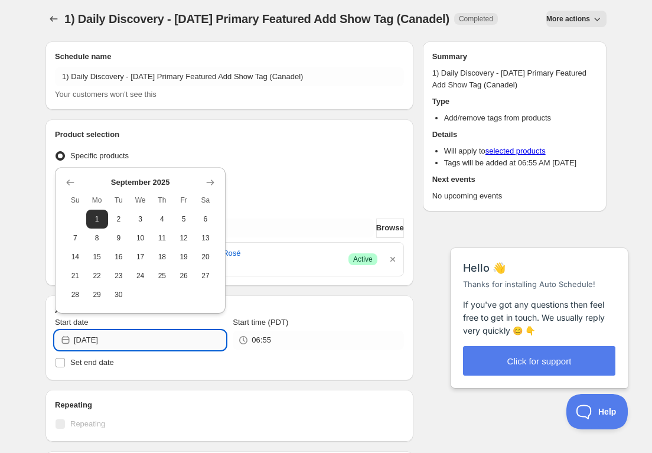
click at [180, 340] on input "[DATE]" at bounding box center [150, 340] width 152 height 19
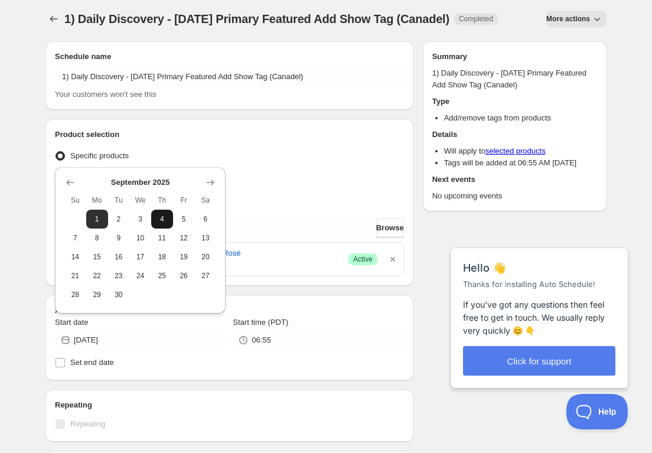
click at [167, 223] on span "4" at bounding box center [162, 218] width 12 height 9
type input "[DATE]"
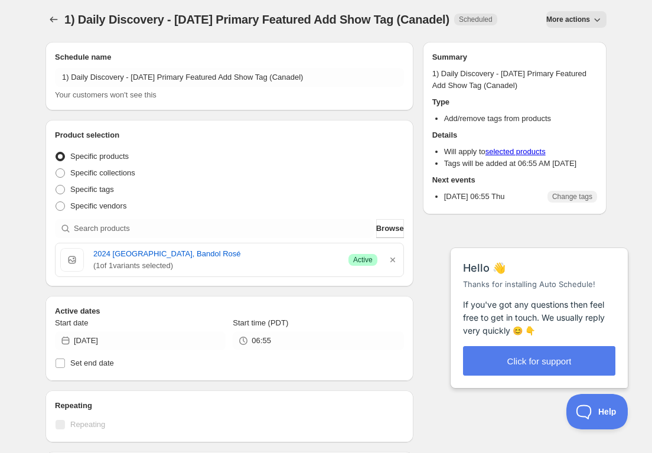
scroll to position [2, 0]
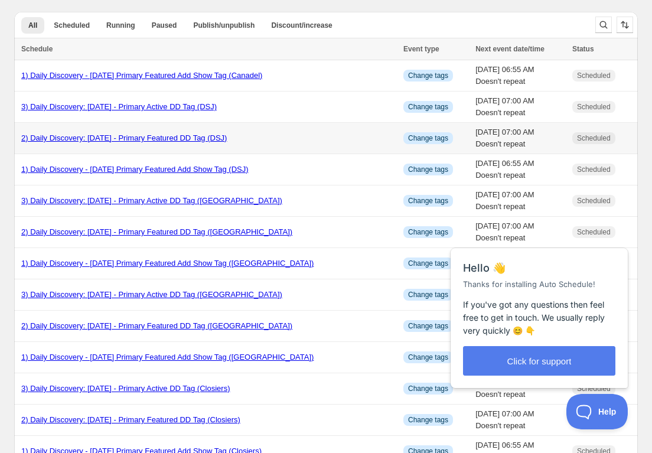
click at [115, 135] on link "2) Daily Discovery: [DATE] - Primary Featured DD Tag (DSJ)" at bounding box center [123, 137] width 205 height 9
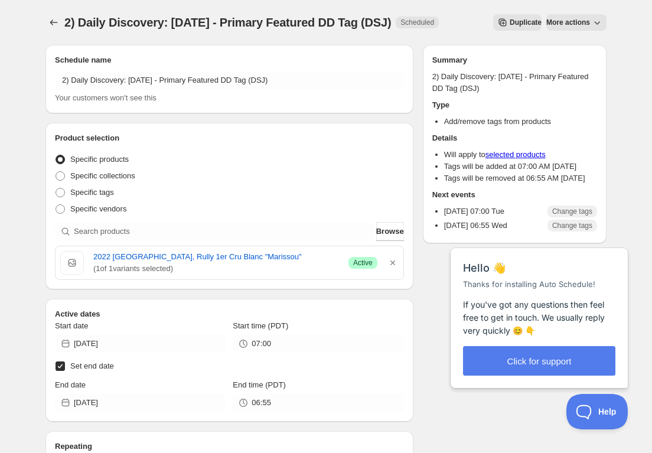
click at [510, 19] on span "Duplicate" at bounding box center [526, 22] width 32 height 9
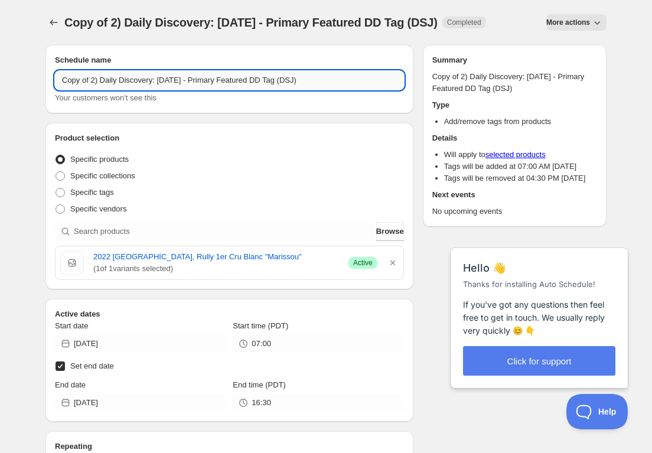
drag, startPoint x: 93, startPoint y: 80, endPoint x: 95, endPoint y: 88, distance: 8.6
click at [93, 80] on input "Copy of 2) Daily Discovery: [DATE] - Primary Featured DD Tag (DSJ)" at bounding box center [229, 80] width 349 height 19
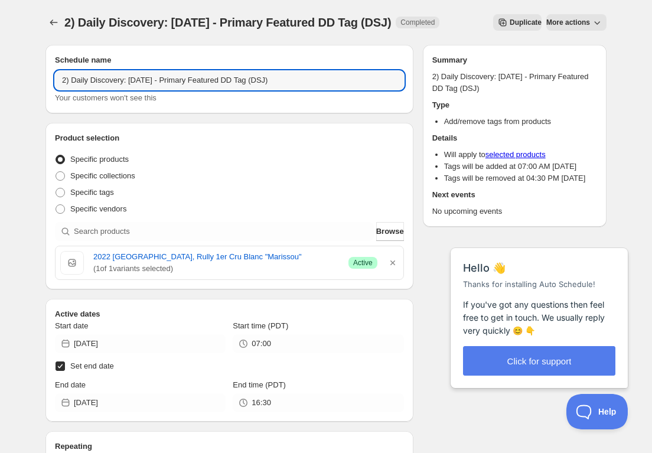
drag, startPoint x: 152, startPoint y: 81, endPoint x: 156, endPoint y: 96, distance: 15.8
click at [152, 83] on input "2) Daily Discovery: [DATE] - Primary Featured DD Tag (DSJ)" at bounding box center [229, 80] width 349 height 19
click at [292, 83] on input "2) Daily Discovery: [DATE] - Primary Featured DD Tag (DSJ)" at bounding box center [229, 80] width 349 height 19
type input "2) Daily Discovery: [DATE] - Primary Featured DD Tag (Canadel)"
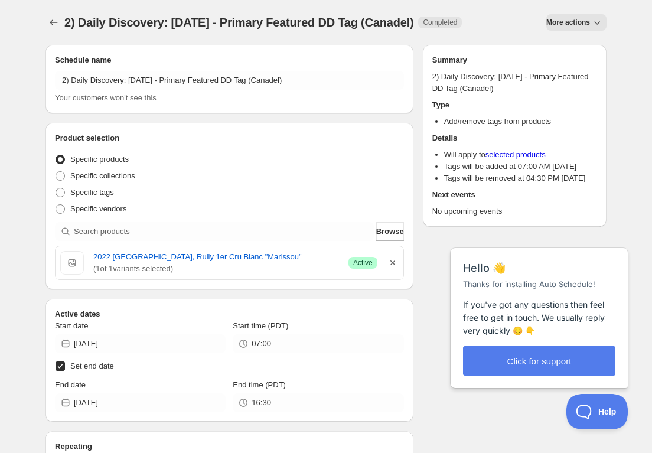
click at [393, 265] on icon "button" at bounding box center [393, 263] width 12 height 12
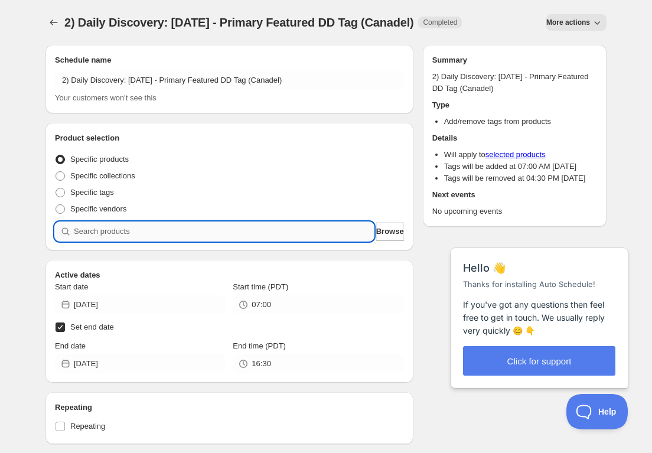
click at [262, 231] on input "search" at bounding box center [224, 231] width 300 height 19
paste input "SOMM2509-CCA24BRO-750"
type input "SOMM2509-CCA24BRO-750"
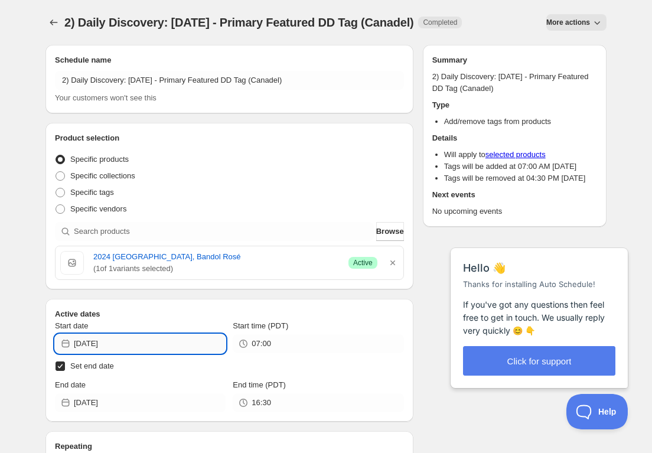
click at [205, 345] on input "[DATE]" at bounding box center [150, 343] width 152 height 19
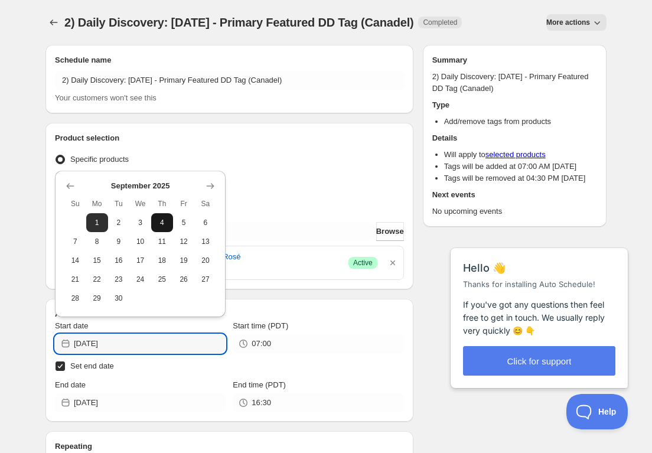
click at [165, 223] on span "4" at bounding box center [162, 222] width 12 height 9
type input "[DATE]"
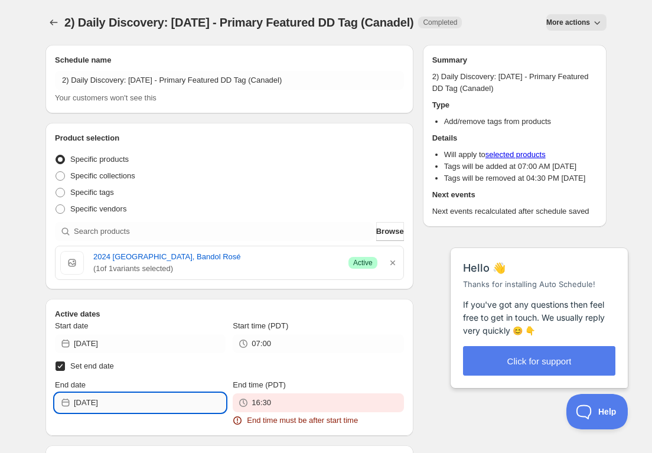
click at [165, 402] on input "[DATE]" at bounding box center [150, 402] width 152 height 19
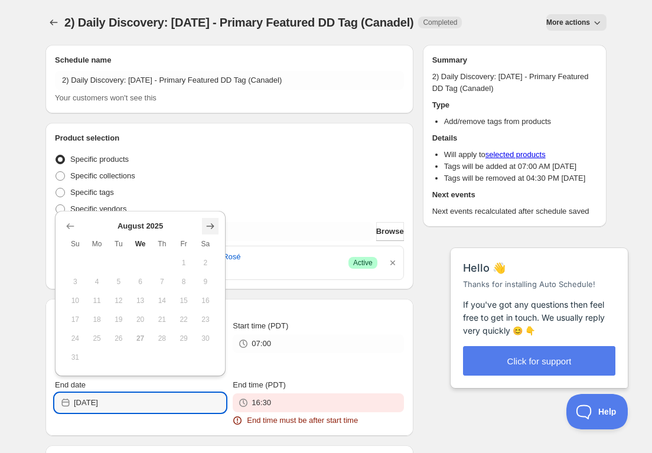
click at [215, 228] on icon "Show next month, September 2025" at bounding box center [210, 226] width 12 height 12
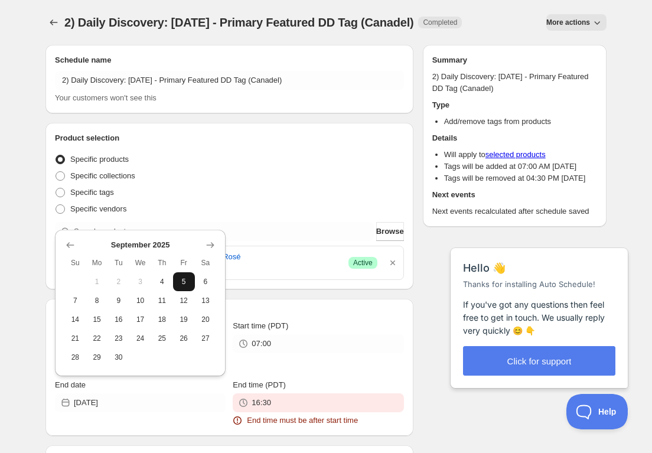
click at [185, 280] on span "5" at bounding box center [184, 281] width 12 height 9
type input "[DATE]"
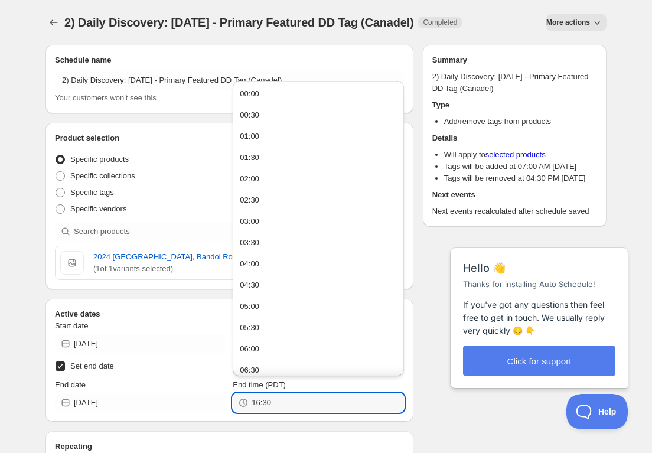
drag, startPoint x: 293, startPoint y: 401, endPoint x: 139, endPoint y: 391, distance: 154.4
click at [139, 391] on div "End date [DATE] End time (PDT) 16:30" at bounding box center [229, 395] width 349 height 33
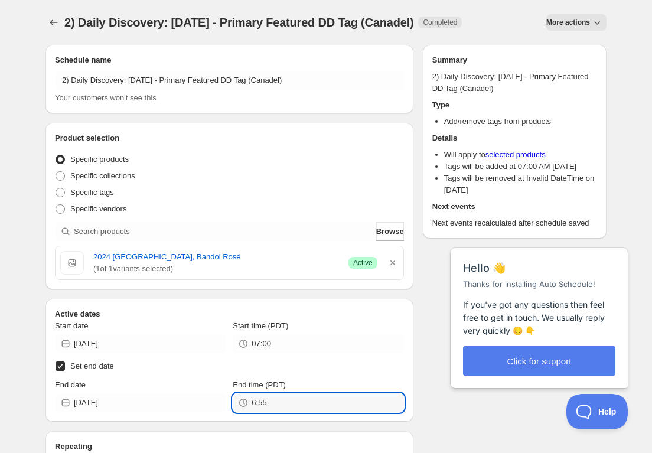
type input "06:55"
click at [292, 170] on div "Specific collections" at bounding box center [229, 176] width 349 height 17
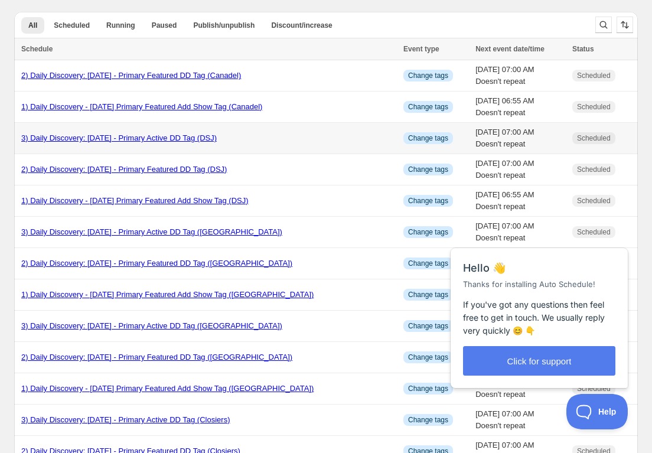
click at [115, 138] on link "3) Daily Discovery: [DATE] - Primary Active DD Tag (DSJ)" at bounding box center [118, 137] width 195 height 9
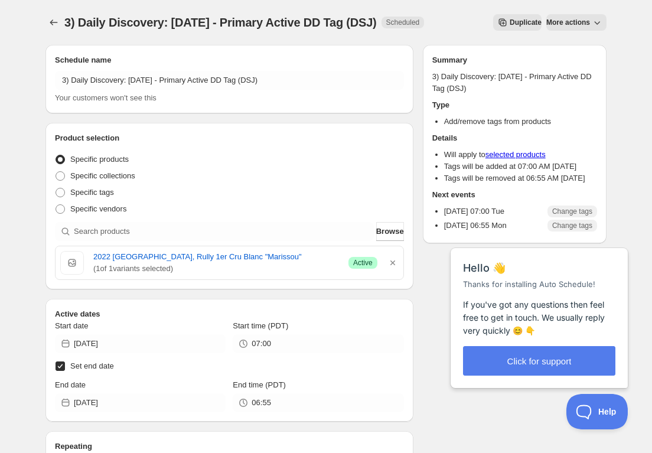
click at [510, 23] on span "Duplicate" at bounding box center [526, 22] width 32 height 9
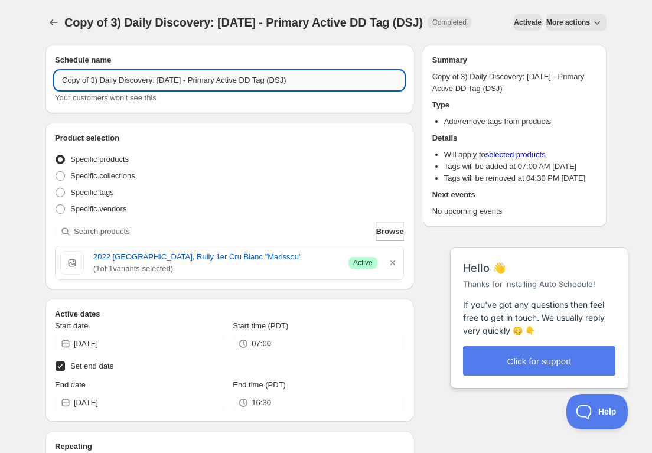
click at [94, 90] on input "Copy of 3) Daily Discovery: [DATE] - Primary Active DD Tag (DSJ)" at bounding box center [229, 80] width 349 height 19
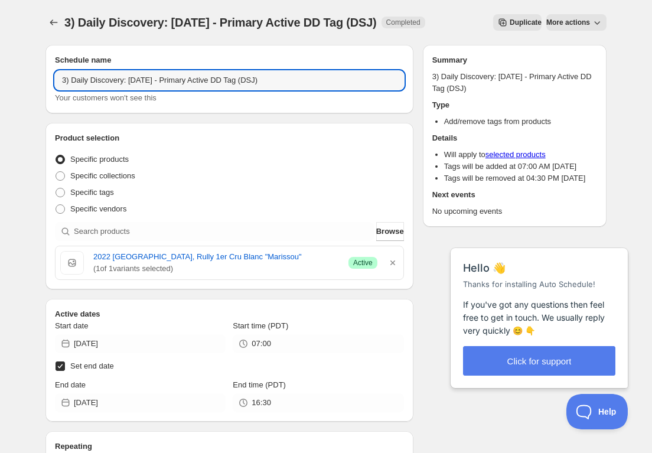
drag, startPoint x: 151, startPoint y: 80, endPoint x: 151, endPoint y: 96, distance: 16.0
click at [151, 81] on input "3) Daily Discovery: [DATE] - Primary Active DD Tag (DSJ)" at bounding box center [229, 80] width 349 height 19
drag, startPoint x: 283, startPoint y: 82, endPoint x: 283, endPoint y: 90, distance: 8.3
click at [283, 84] on input "3) Daily Discovery: [DATE] - Primary Active DD Tag (DSJ)" at bounding box center [229, 80] width 349 height 19
type input "3) Daily Discovery: [DATE] - Primary Active DD Tag (Canadel)"
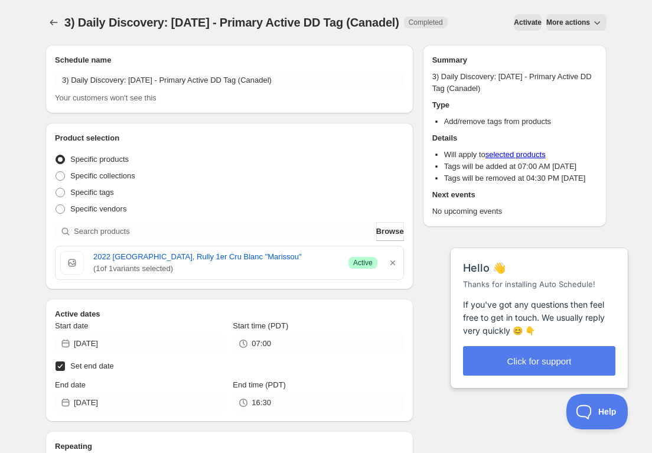
click at [390, 263] on icon "button" at bounding box center [393, 263] width 12 height 12
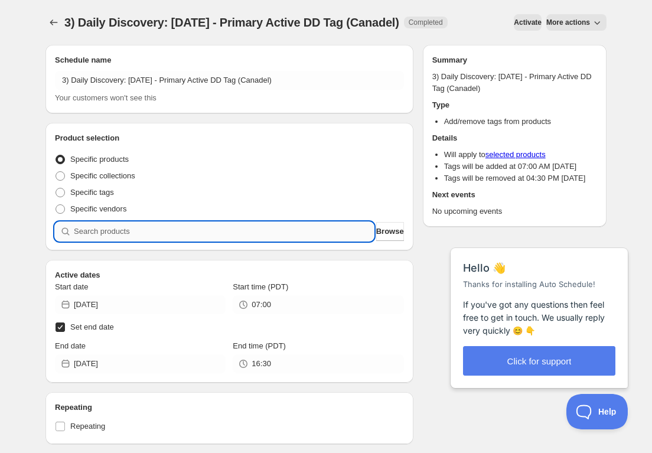
click at [195, 233] on input "search" at bounding box center [224, 231] width 300 height 19
paste input "SOMM2509-CCA24BRO-750"
type input "SOMM2509-CCA24BRO-750"
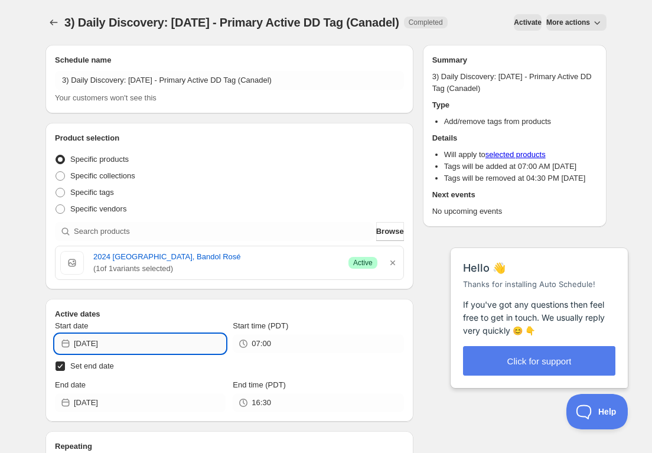
click at [169, 345] on input "[DATE]" at bounding box center [150, 343] width 152 height 19
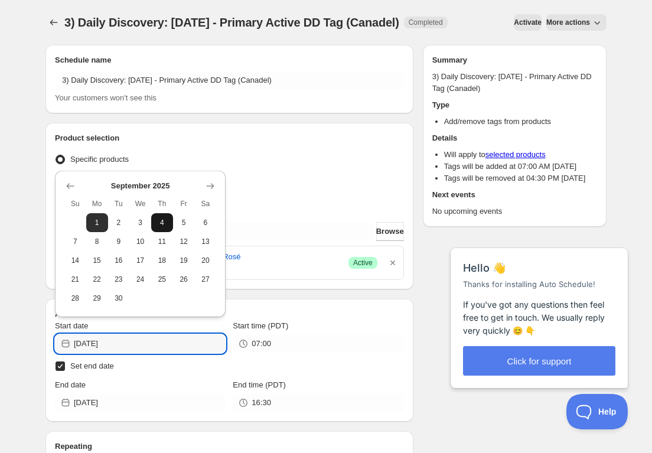
click at [162, 225] on span "4" at bounding box center [162, 222] width 12 height 9
type input "[DATE]"
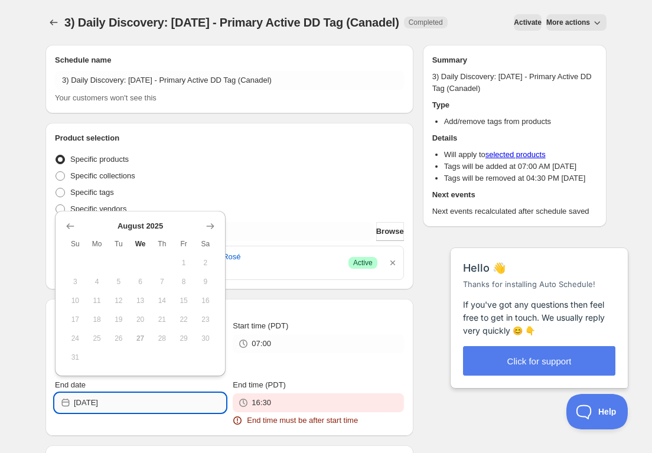
click at [207, 402] on input "[DATE]" at bounding box center [150, 402] width 152 height 19
click at [207, 228] on icon "Show next month, September 2025" at bounding box center [210, 226] width 12 height 12
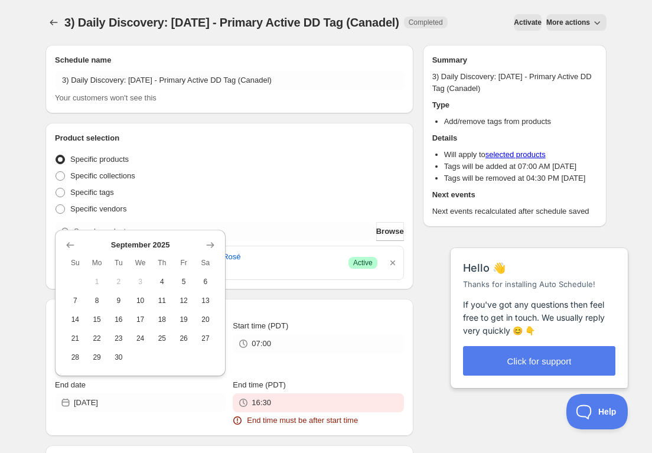
click at [138, 315] on span "17" at bounding box center [140, 319] width 12 height 9
type input "[DATE]"
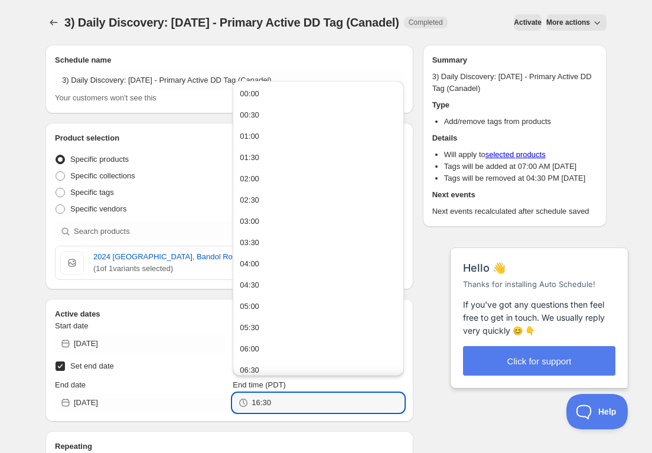
drag, startPoint x: 283, startPoint y: 407, endPoint x: 115, endPoint y: 392, distance: 168.9
click at [115, 392] on div "End date [DATE] End time (PDT) 16:30" at bounding box center [229, 395] width 349 height 33
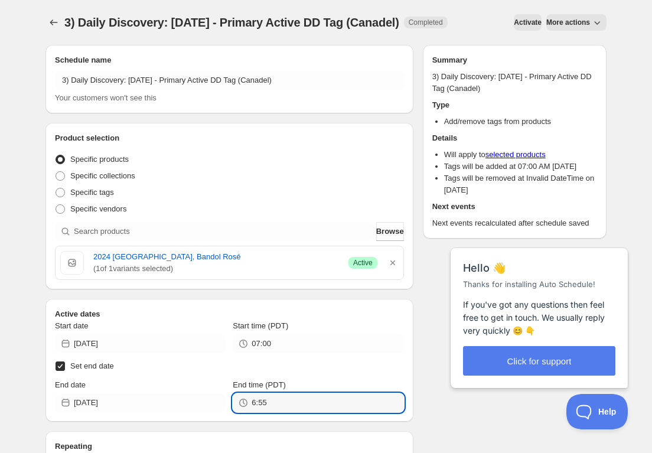
type input "06:55"
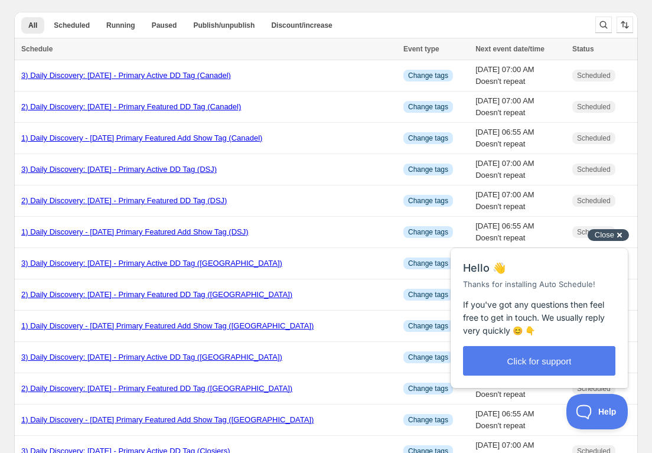
click at [617, 236] on div "Close cross-small" at bounding box center [608, 235] width 41 height 12
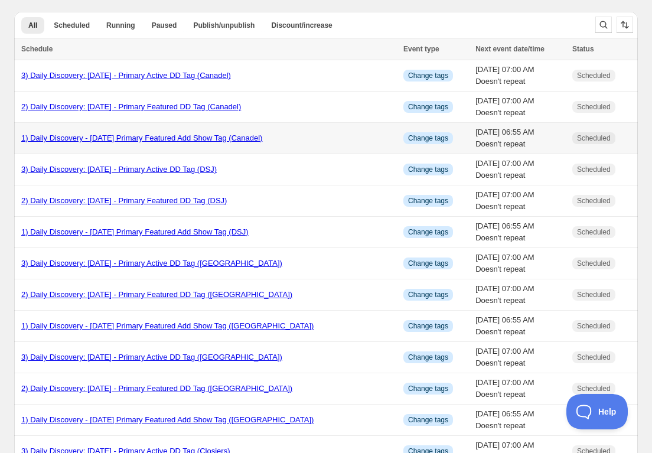
click at [147, 142] on link "1) Daily Discovery - [DATE] Primary Featured Add Show Tag (Canadel)" at bounding box center [141, 137] width 241 height 9
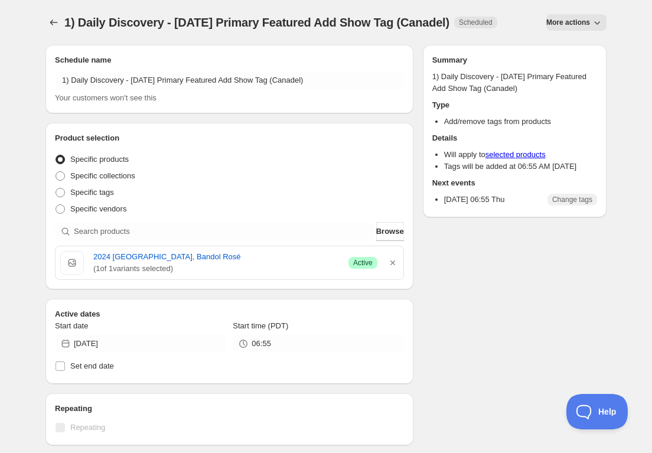
click at [555, 23] on span "More actions" at bounding box center [568, 22] width 44 height 9
click at [555, 45] on icon "Secondary action label" at bounding box center [551, 47] width 12 height 12
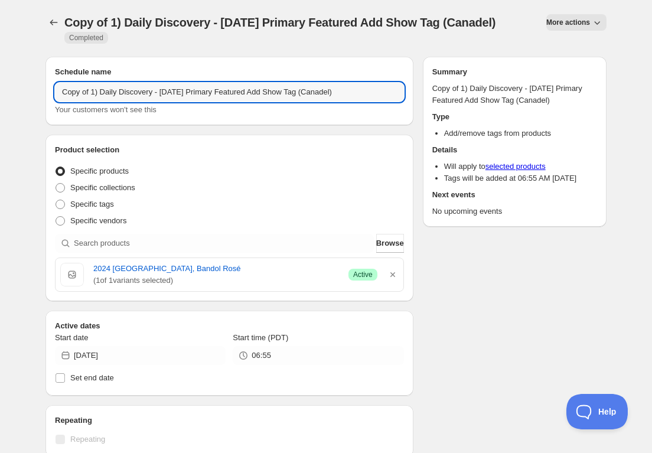
drag, startPoint x: 92, startPoint y: 95, endPoint x: 98, endPoint y: 103, distance: 10.2
click at [93, 95] on input "Copy of 1) Daily Discovery - [DATE] Primary Featured Add Show Tag (Canadel)" at bounding box center [229, 92] width 349 height 19
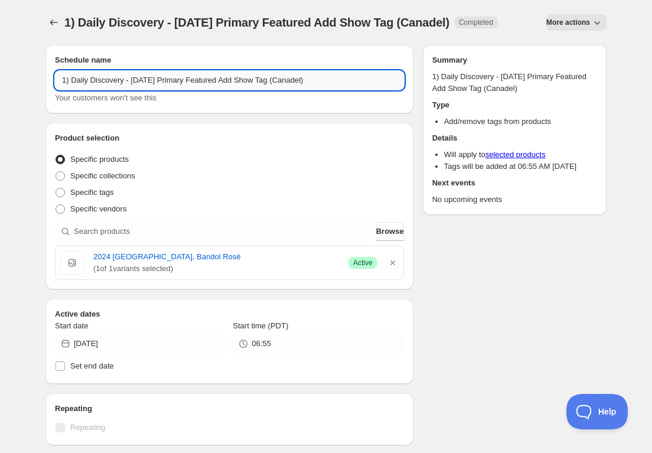
drag, startPoint x: 155, startPoint y: 79, endPoint x: 155, endPoint y: 89, distance: 10.6
click at [155, 81] on input "1) Daily Discovery - [DATE] Primary Featured Add Show Tag (Canadel)" at bounding box center [229, 80] width 349 height 19
click at [330, 82] on input "1) Daily Discovery - [DATE] Primary Featured Add Show Tag (Canadel)" at bounding box center [229, 80] width 349 height 19
type input "1) Daily Discovery - [DATE] Primary Featured Add Show Tag (Ragot)"
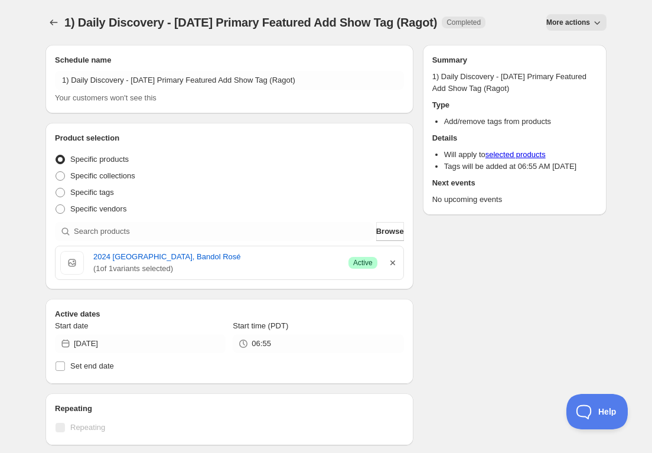
drag, startPoint x: 392, startPoint y: 264, endPoint x: 328, endPoint y: 253, distance: 65.2
click at [392, 264] on icon "button" at bounding box center [393, 263] width 12 height 12
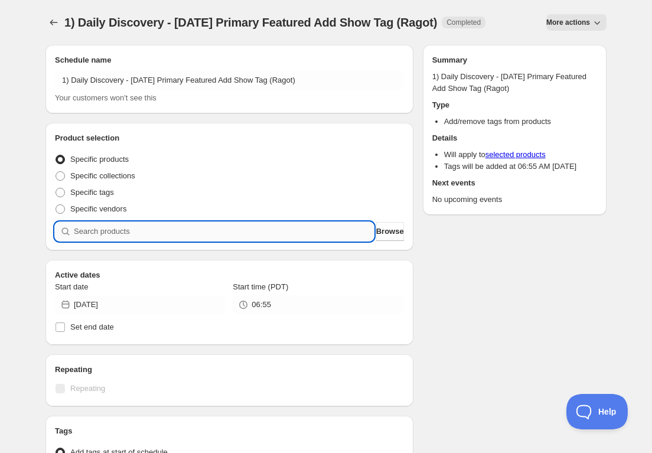
click at [266, 230] on input "search" at bounding box center [224, 231] width 300 height 19
paste input "SOMM2509-DRA22CCH-750"
type input "SOMM2509-DRA22CCH-750"
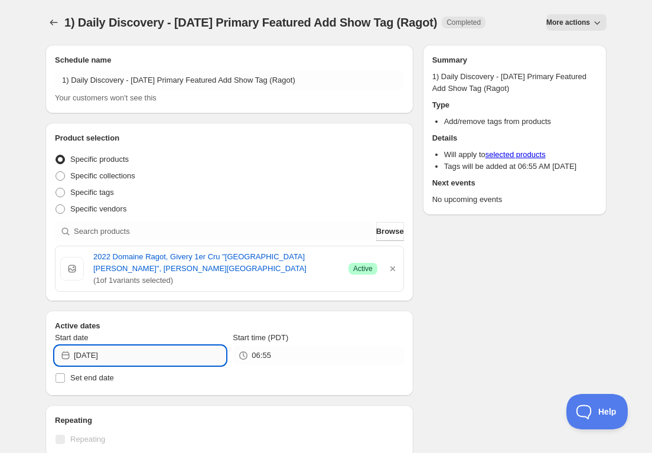
click at [197, 360] on input "[DATE]" at bounding box center [150, 355] width 152 height 19
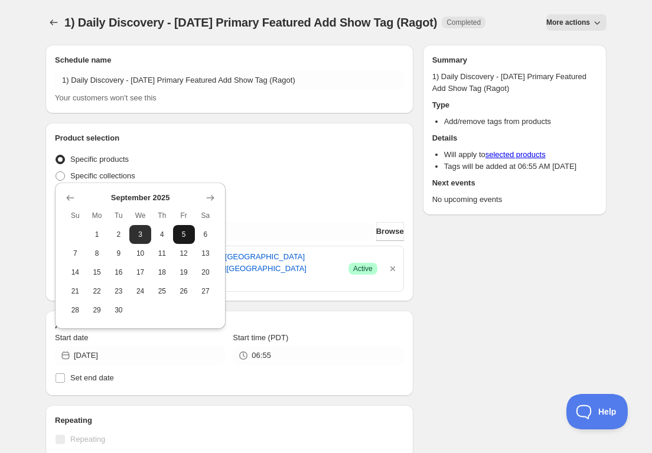
click at [183, 235] on span "5" at bounding box center [184, 234] width 12 height 9
type input "[DATE]"
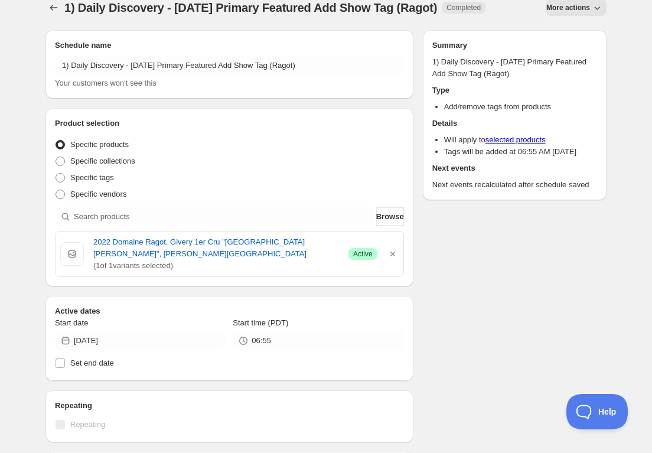
scroll to position [15, 0]
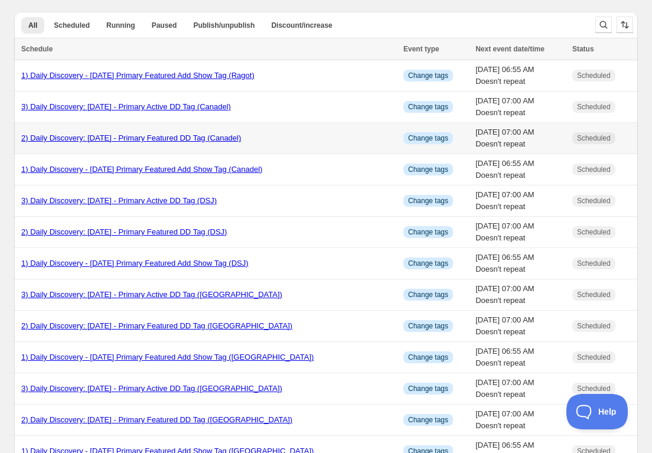
click at [139, 138] on link "2) Daily Discovery: [DATE] - Primary Featured DD Tag (Canadel)" at bounding box center [131, 137] width 220 height 9
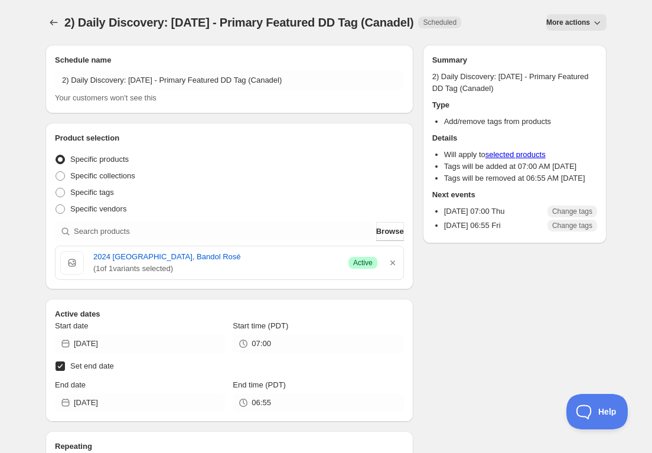
click at [572, 21] on span "More actions" at bounding box center [568, 22] width 44 height 9
click at [575, 50] on span "Duplicate" at bounding box center [576, 47] width 32 height 9
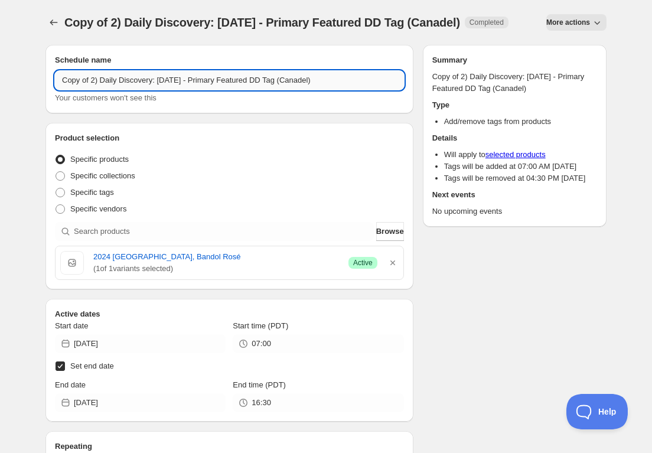
click at [93, 90] on input "Copy of 2) Daily Discovery: [DATE] - Primary Featured DD Tag (Canadel)" at bounding box center [229, 80] width 349 height 19
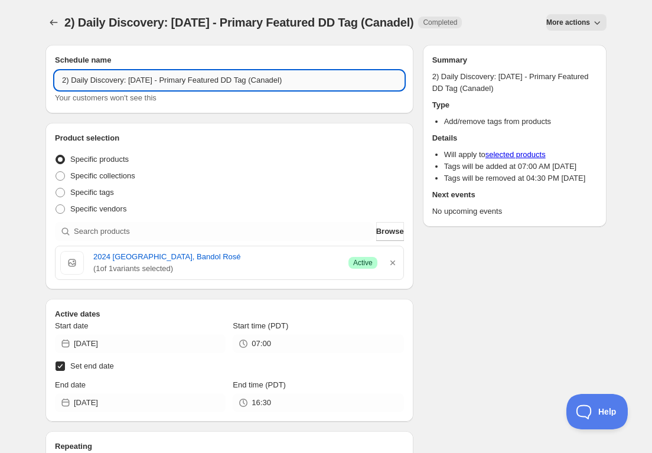
scroll to position [9, 0]
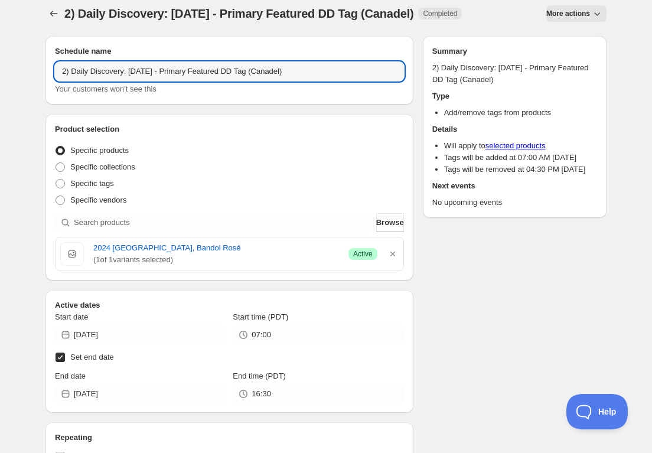
drag, startPoint x: 152, startPoint y: 74, endPoint x: 147, endPoint y: 84, distance: 11.1
click at [151, 76] on input "2) Daily Discovery: [DATE] - Primary Featured DD Tag (Canadel)" at bounding box center [229, 71] width 349 height 19
drag, startPoint x: 306, startPoint y: 73, endPoint x: 306, endPoint y: 88, distance: 15.4
click at [306, 74] on input "2) Daily Discovery: [DATE] - Primary Featured DD Tag (Canadel)" at bounding box center [229, 71] width 349 height 19
type input "2) Daily Discovery: [DATE] - Primary Featured DD Tag (Ragot)"
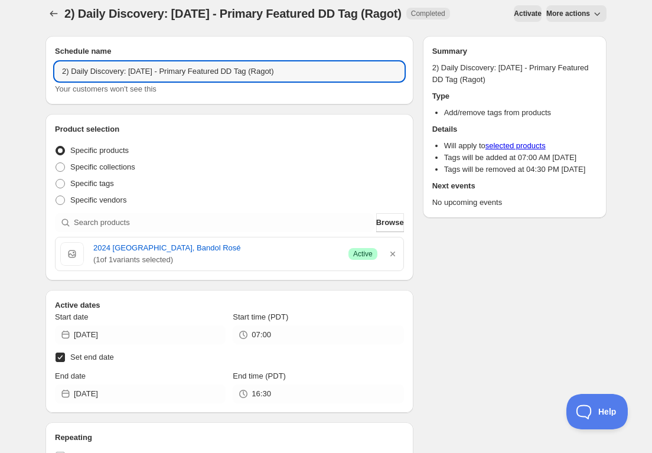
click at [393, 250] on icon "button" at bounding box center [393, 254] width 12 height 12
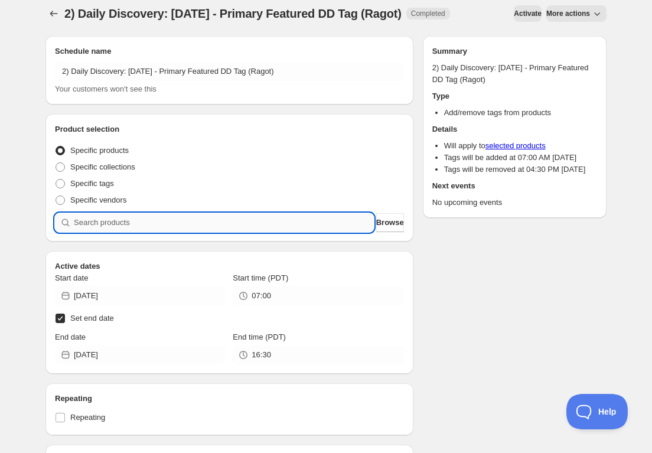
click at [291, 223] on input "search" at bounding box center [224, 222] width 300 height 19
paste input "SOMM2509-DRA22CCH-750"
type input "SOMM2509-DRA22CCH-750"
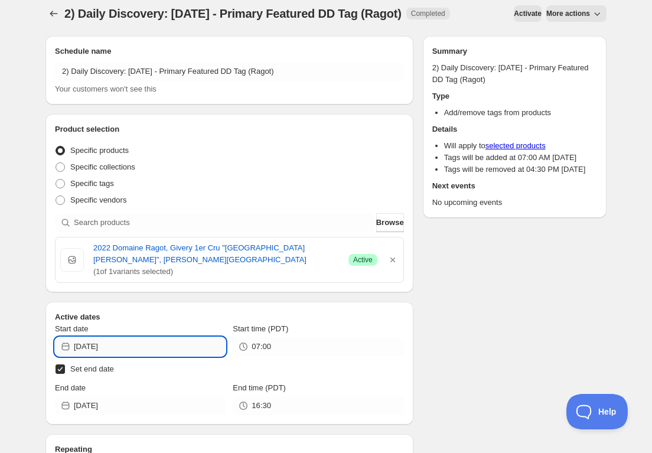
click at [207, 342] on input "[DATE]" at bounding box center [150, 346] width 152 height 19
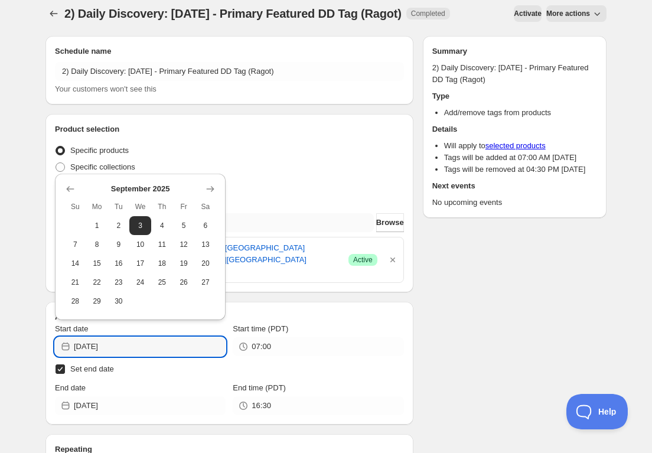
click at [183, 224] on span "5" at bounding box center [184, 225] width 12 height 9
type input "[DATE]"
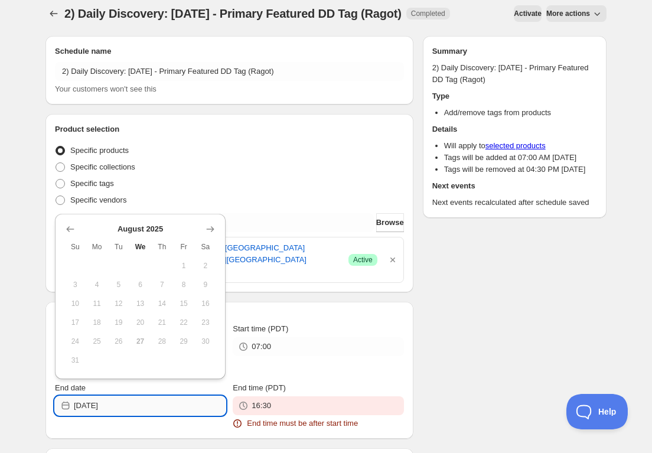
click at [171, 404] on input "[DATE]" at bounding box center [150, 405] width 152 height 19
click at [208, 233] on icon "Show next month, September 2025" at bounding box center [210, 229] width 12 height 12
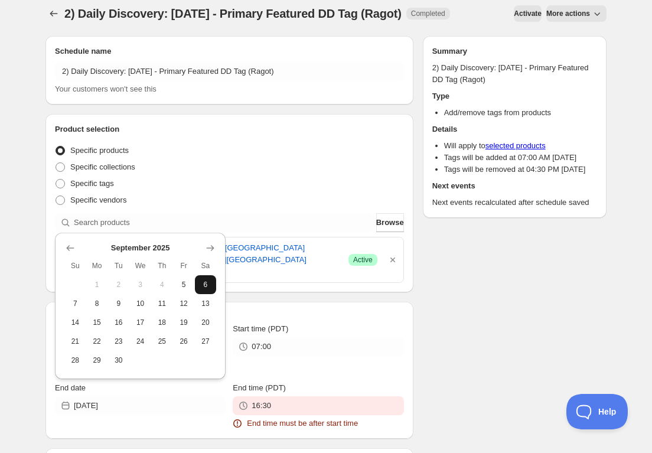
click at [202, 282] on span "6" at bounding box center [206, 284] width 12 height 9
type input "[DATE]"
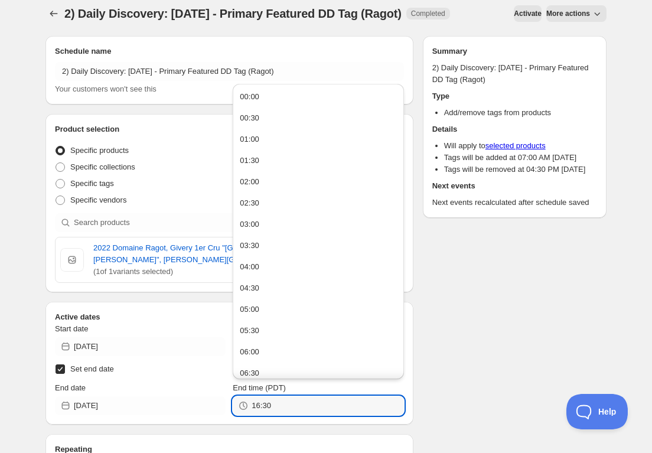
drag, startPoint x: 282, startPoint y: 407, endPoint x: 90, endPoint y: 393, distance: 192.4
click at [91, 393] on div "End date [DATE] End time (PDT) 16:30" at bounding box center [229, 398] width 349 height 33
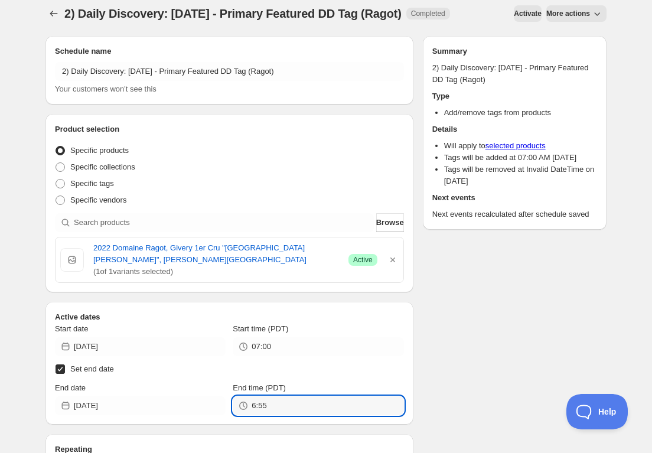
type input "06:55"
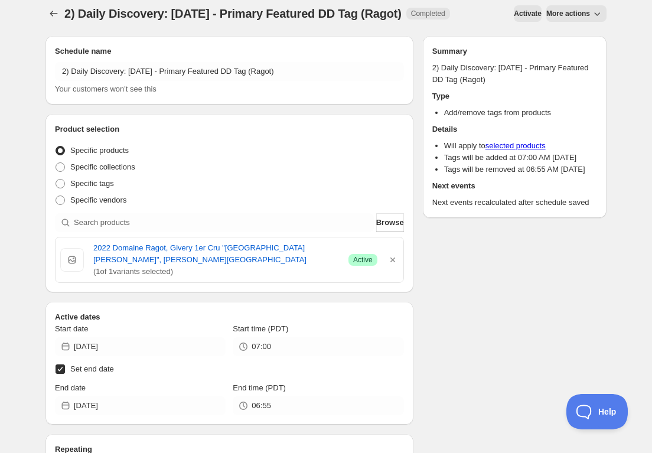
click at [452, 344] on div "Schedule name 2) Daily Discovery: [DATE] - Primary Featured DD Tag (Ragot) Your…" at bounding box center [321, 391] width 570 height 729
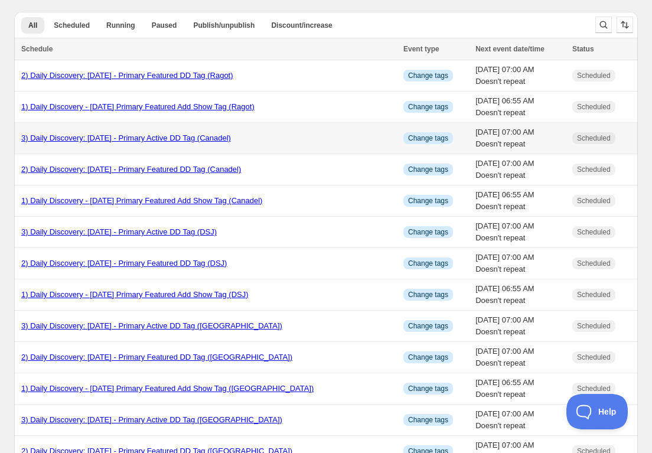
click at [155, 141] on link "3) Daily Discovery: [DATE] - Primary Active DD Tag (Canadel)" at bounding box center [126, 137] width 210 height 9
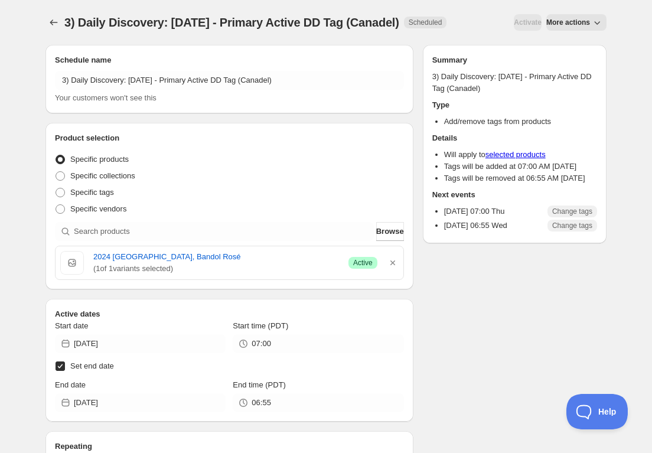
click at [582, 26] on span "More actions" at bounding box center [568, 22] width 44 height 9
click at [578, 46] on span "Duplicate" at bounding box center [576, 47] width 32 height 9
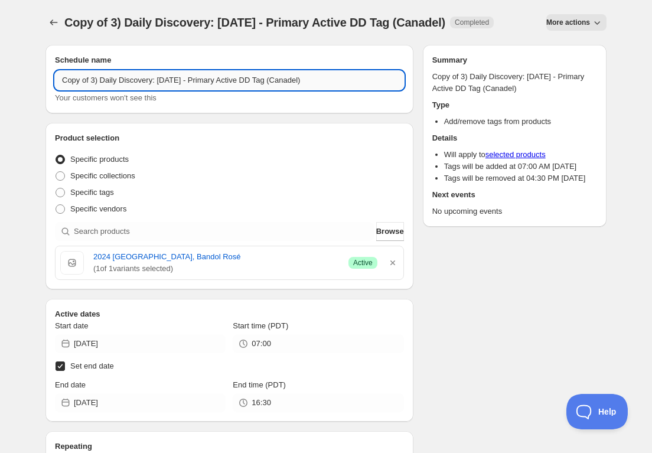
drag, startPoint x: 93, startPoint y: 81, endPoint x: 95, endPoint y: 87, distance: 6.2
click at [94, 83] on input "Copy of 3) Daily Discovery: [DATE] - Primary Active DD Tag (Canadel)" at bounding box center [229, 80] width 349 height 19
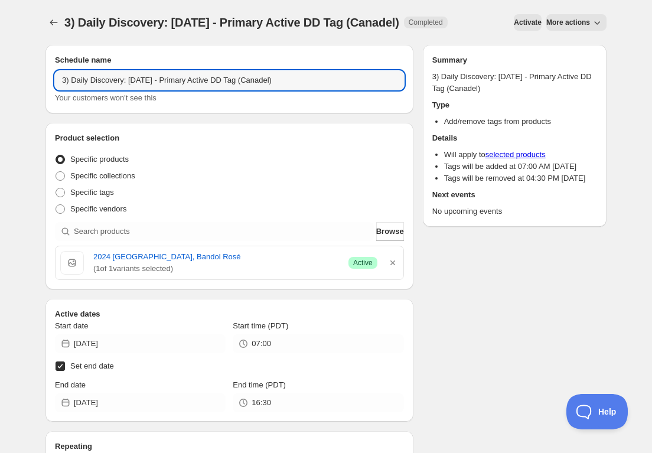
drag, startPoint x: 153, startPoint y: 81, endPoint x: 145, endPoint y: 98, distance: 18.2
click at [153, 81] on input "3) Daily Discovery: [DATE] - Primary Active DD Tag (Canadel)" at bounding box center [229, 80] width 349 height 19
drag, startPoint x: 298, startPoint y: 79, endPoint x: 298, endPoint y: 94, distance: 14.8
click at [298, 81] on input "3) Daily Discovery: [DATE] - Primary Active DD Tag (Canadel)" at bounding box center [229, 80] width 349 height 19
type input "3) Daily Discovery: [DATE] - Primary Active DD Tag (Ragot)"
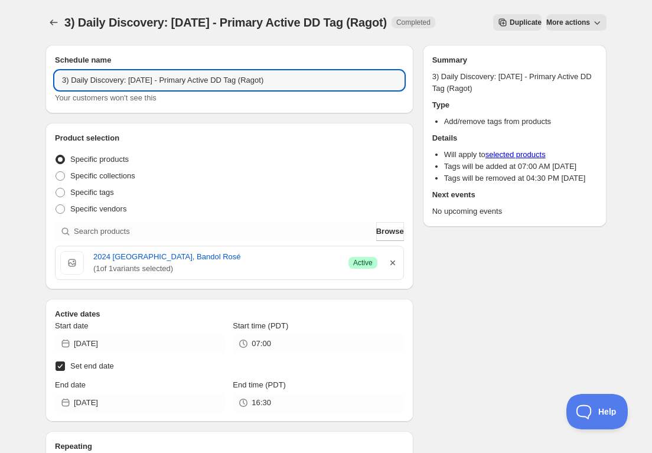
click at [393, 260] on icon "button" at bounding box center [393, 263] width 12 height 12
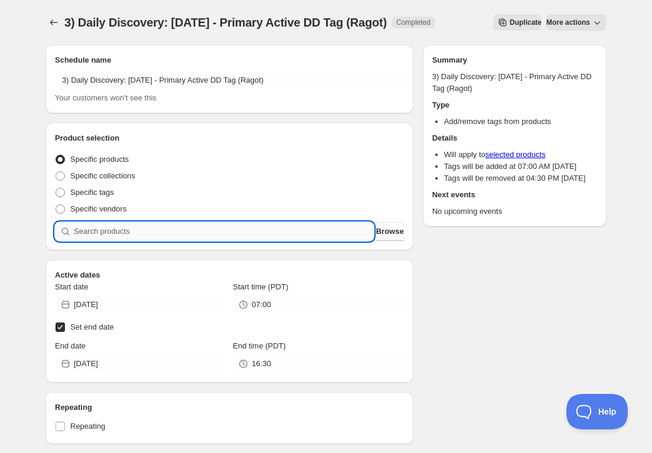
click at [281, 234] on input "search" at bounding box center [224, 231] width 300 height 19
paste input "SOMM2509-DRA22CCH-750"
type input "SOMM2509-DRA22CCH-750"
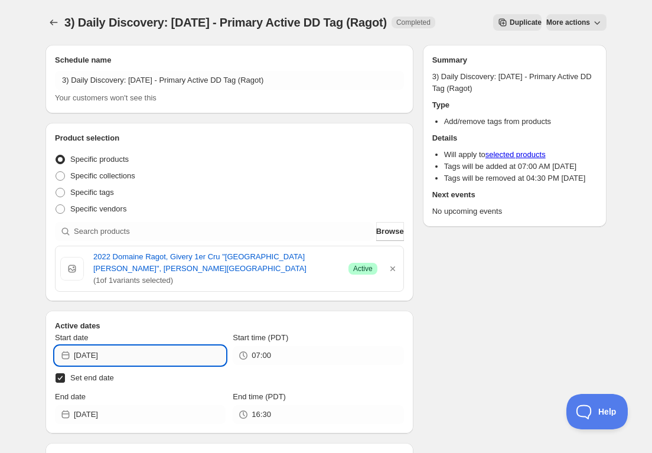
click at [196, 354] on input "[DATE]" at bounding box center [150, 355] width 152 height 19
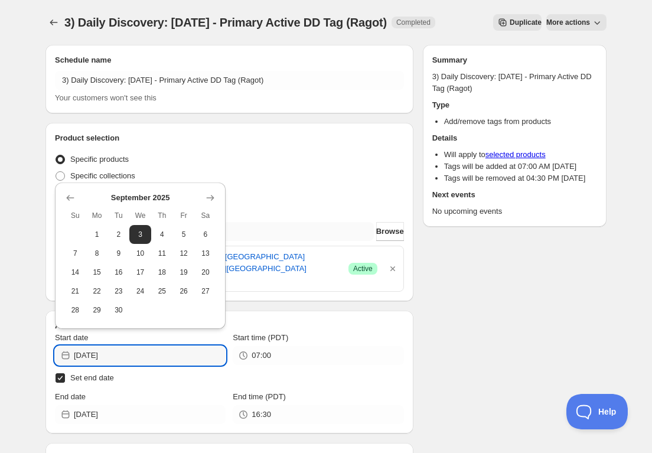
click at [185, 236] on span "5" at bounding box center [184, 234] width 12 height 9
type input "[DATE]"
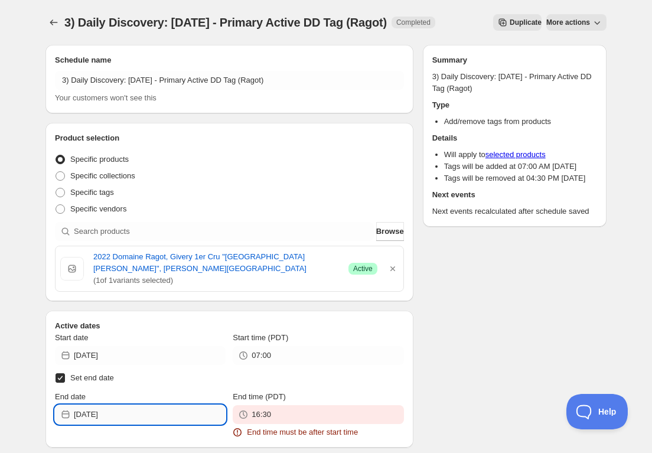
click at [190, 420] on input "[DATE]" at bounding box center [150, 414] width 152 height 19
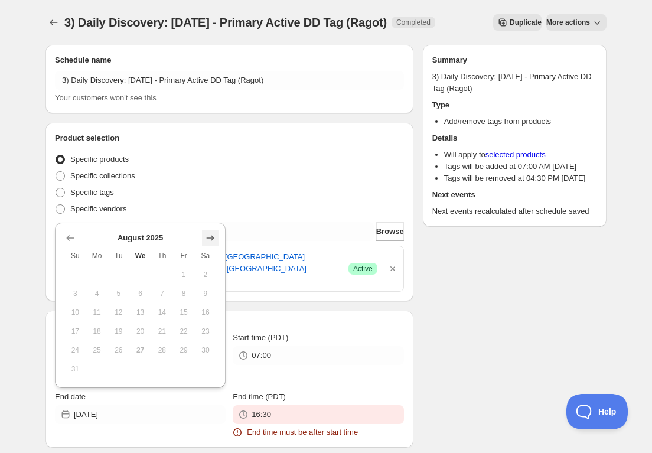
click at [213, 238] on icon "Show next month, September 2025" at bounding box center [211, 238] width 8 height 6
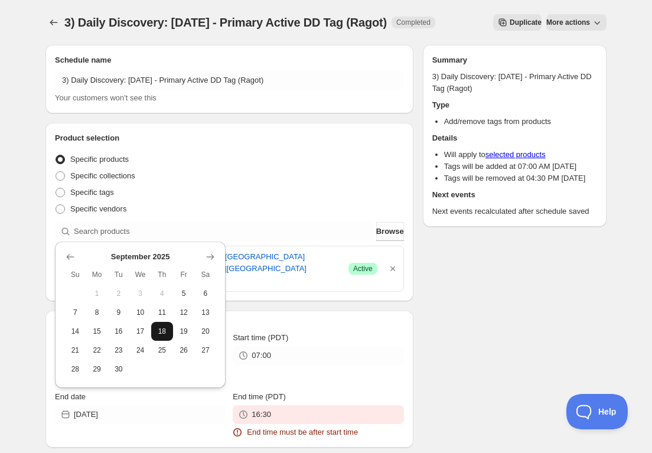
click at [161, 324] on button "18" at bounding box center [162, 331] width 22 height 19
type input "[DATE]"
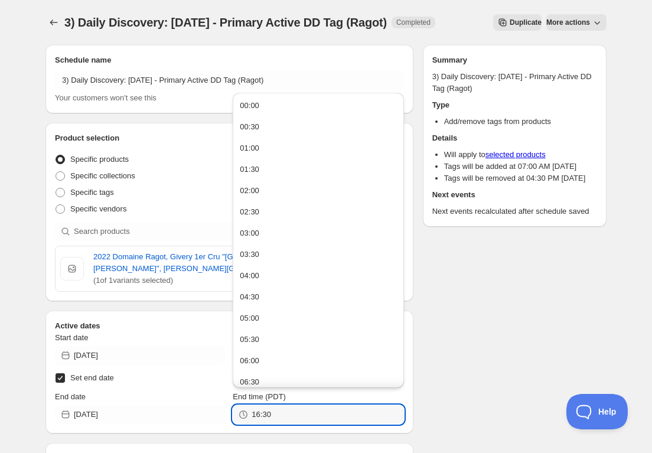
drag, startPoint x: 277, startPoint y: 410, endPoint x: 147, endPoint y: 400, distance: 130.3
click at [147, 400] on div "End date [DATE] End time (PDT) 16:30" at bounding box center [229, 407] width 349 height 33
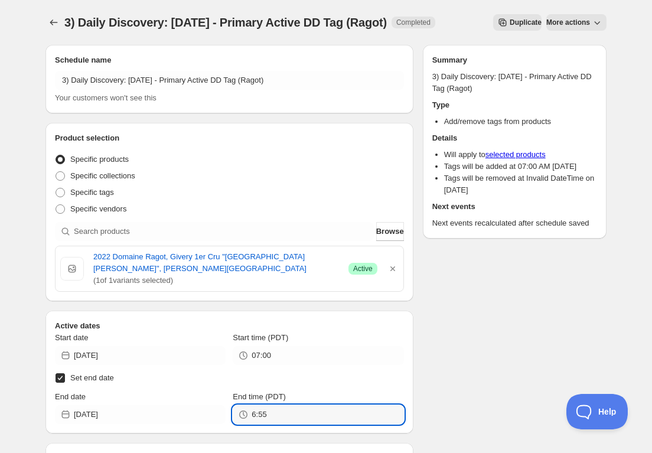
type input "06:55"
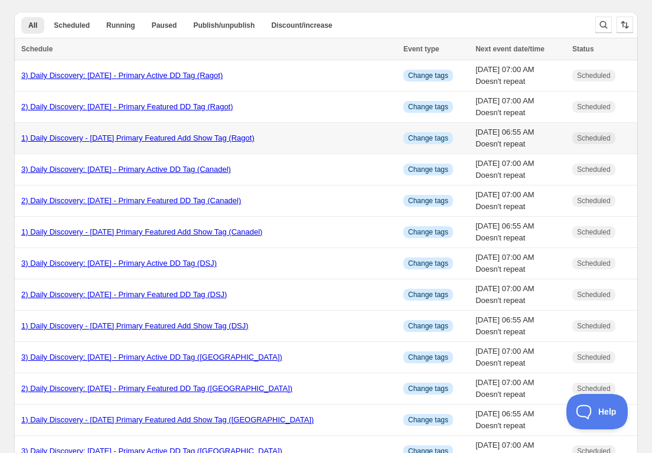
click at [190, 138] on link "1) Daily Discovery - [DATE] Primary Featured Add Show Tag (Ragot)" at bounding box center [137, 137] width 233 height 9
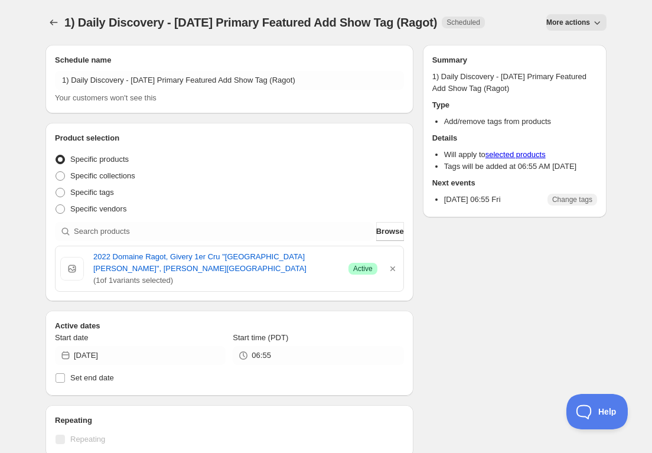
click at [575, 21] on span "More actions" at bounding box center [568, 22] width 44 height 9
click at [573, 44] on span "Duplicate" at bounding box center [576, 47] width 32 height 9
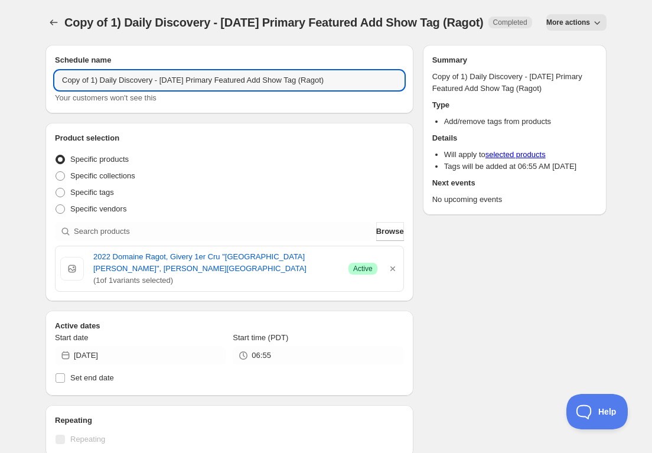
drag, startPoint x: 93, startPoint y: 95, endPoint x: 93, endPoint y: 107, distance: 11.8
click at [93, 90] on input "Copy of 1) Daily Discovery - [DATE] Primary Featured Add Show Tag (Ragot)" at bounding box center [229, 80] width 349 height 19
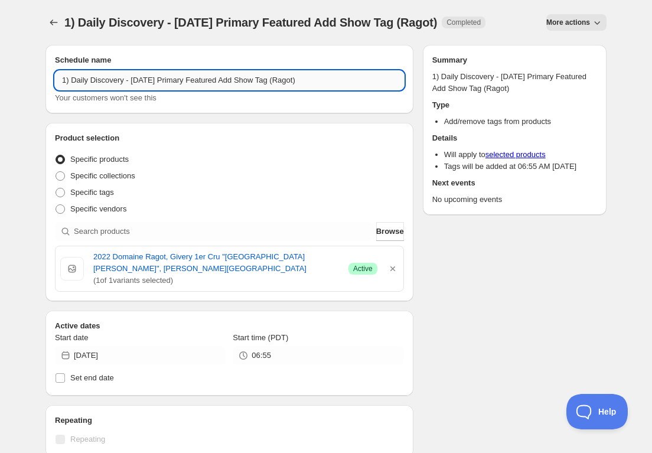
drag, startPoint x: 205, startPoint y: 80, endPoint x: 203, endPoint y: 87, distance: 7.5
click at [204, 82] on input "1) Daily Discovery - [DATE] Primary Featured Add Show Tag (Ragot)" at bounding box center [229, 80] width 349 height 19
drag, startPoint x: 330, startPoint y: 80, endPoint x: 330, endPoint y: 90, distance: 10.0
click at [330, 81] on input "1) Daily Discovery - [DATE] Secondary Featured Add Show Tag (Ragot)" at bounding box center [229, 80] width 349 height 19
type input "1) Daily Discovery - [DATE] Secondary Featured Add Show Tag (Vesselle)"
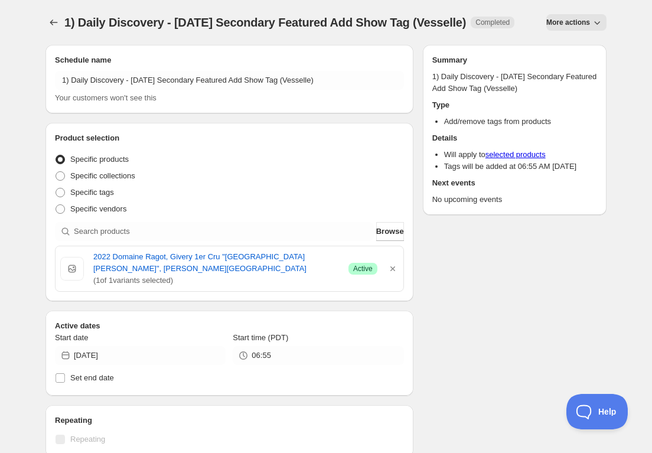
drag, startPoint x: 393, startPoint y: 280, endPoint x: 328, endPoint y: 265, distance: 66.9
click at [392, 275] on icon "button" at bounding box center [393, 269] width 12 height 12
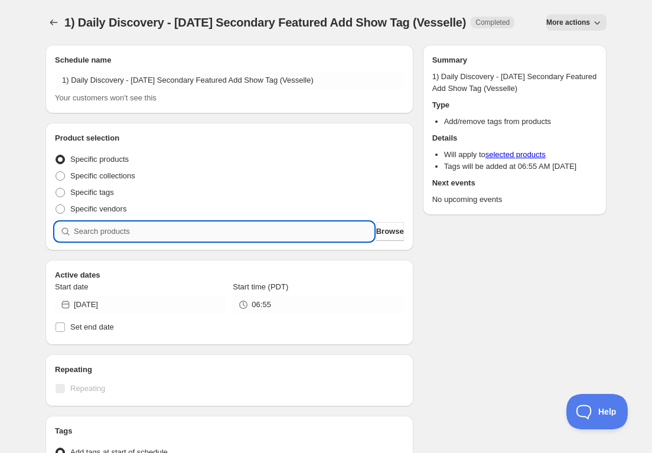
click at [269, 241] on input "search" at bounding box center [224, 231] width 300 height 19
paste input "SOMM2409-JVSL11PCLOSCHMP-750"
type input "SOMM2409-JVSL11PCLOSCHMP-750"
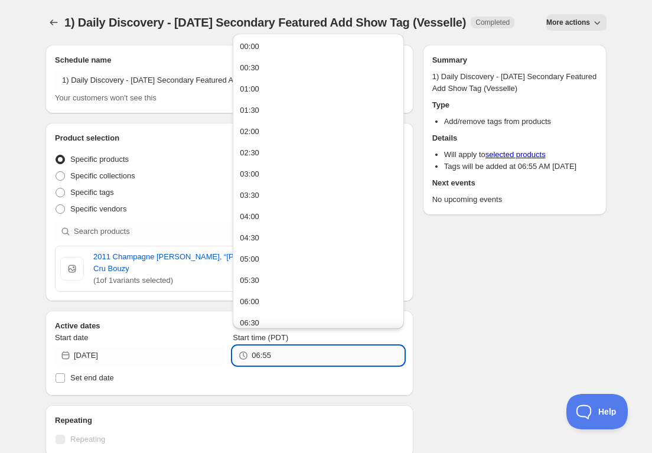
click at [294, 355] on input "06:55" at bounding box center [328, 355] width 152 height 19
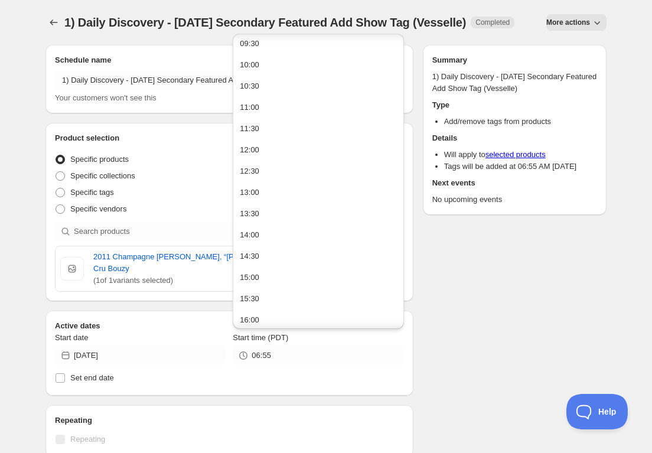
click at [250, 280] on div "15:00" at bounding box center [249, 278] width 19 height 12
type input "15:00"
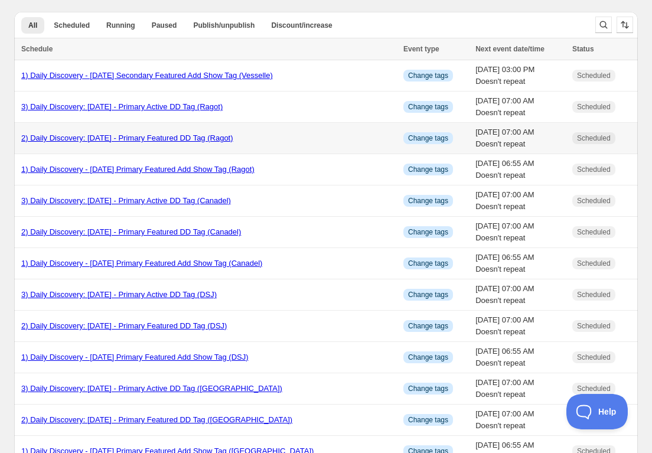
click at [131, 139] on link "2) Daily Discovery: [DATE] - Primary Featured DD Tag (Ragot)" at bounding box center [127, 137] width 212 height 9
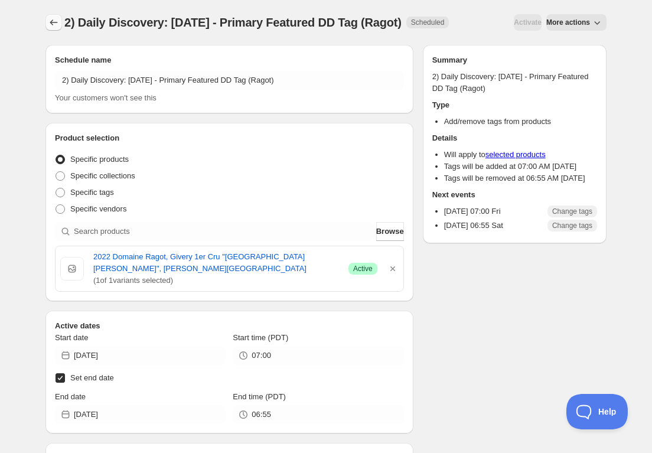
click at [58, 18] on icon "Schedules" at bounding box center [54, 23] width 12 height 12
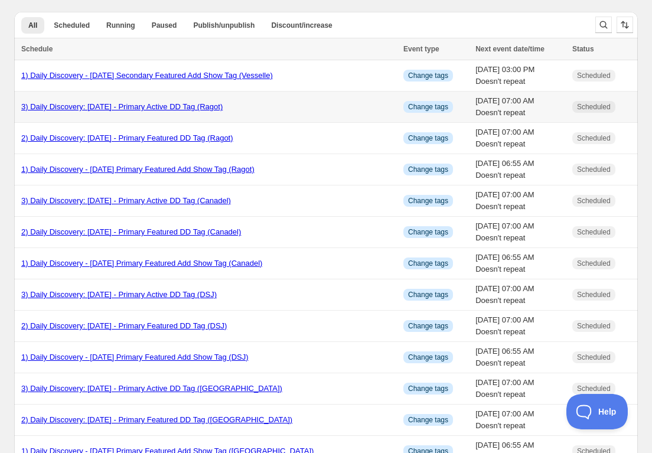
click at [107, 107] on link "3) Daily Discovery: [DATE] - Primary Active DD Tag (Ragot)" at bounding box center [121, 106] width 201 height 9
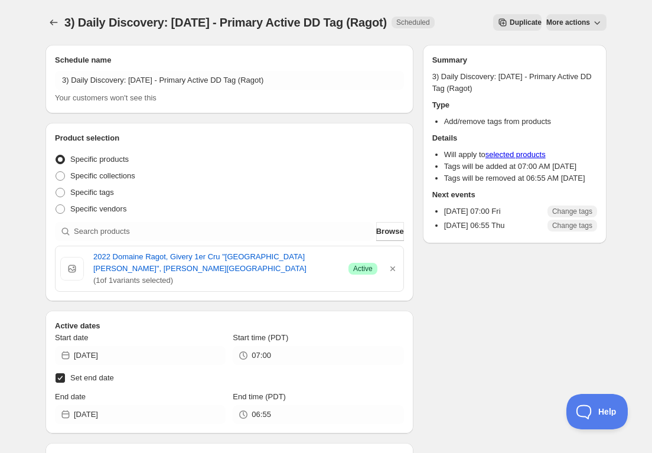
click at [570, 19] on span "More actions" at bounding box center [568, 22] width 44 height 9
click at [510, 19] on span "Duplicate" at bounding box center [526, 22] width 32 height 9
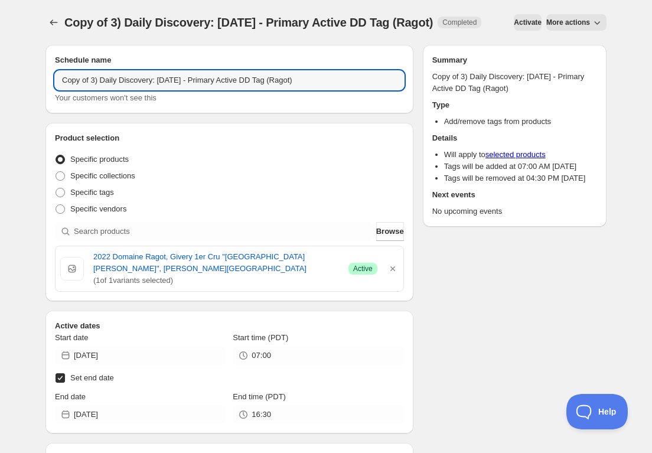
drag, startPoint x: 92, startPoint y: 99, endPoint x: 96, endPoint y: 112, distance: 13.1
click at [94, 90] on input "Copy of 3) Daily Discovery: [DATE] - Primary Active DD Tag (Ragot)" at bounding box center [229, 80] width 349 height 19
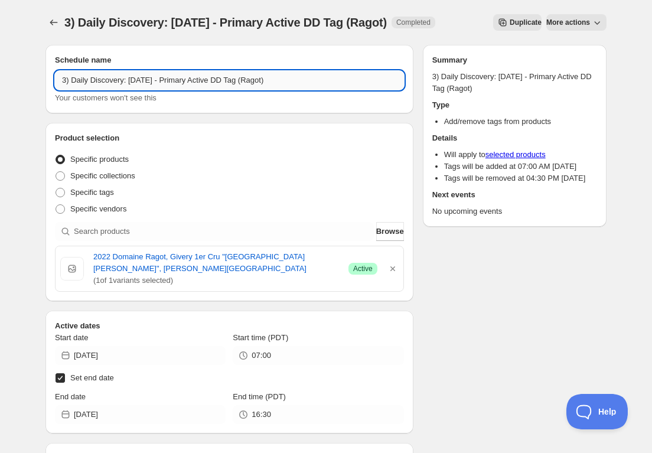
click at [208, 80] on input "3) Daily Discovery: [DATE] - Primary Active DD Tag (Ragot)" at bounding box center [229, 80] width 349 height 19
drag, startPoint x: 299, startPoint y: 79, endPoint x: 295, endPoint y: 86, distance: 8.2
click at [299, 79] on input "3) Daily Discovery: [DATE] - Secondary Active DD Tag (Ragot)" at bounding box center [229, 80] width 349 height 19
type input "3) Daily Discovery: [DATE] - Secondary Active DD Tag (Vesselle)"
click at [391, 268] on icon "button" at bounding box center [393, 269] width 12 height 12
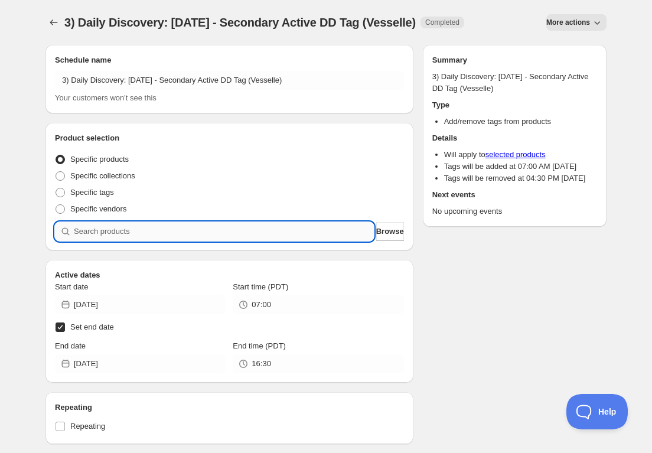
click at [285, 234] on input "search" at bounding box center [224, 231] width 300 height 19
paste input "SOMM2409-JVSL11PCLOSCHMP-750"
type input "SOMM2409-JVSL11PCLOSCHMP-750"
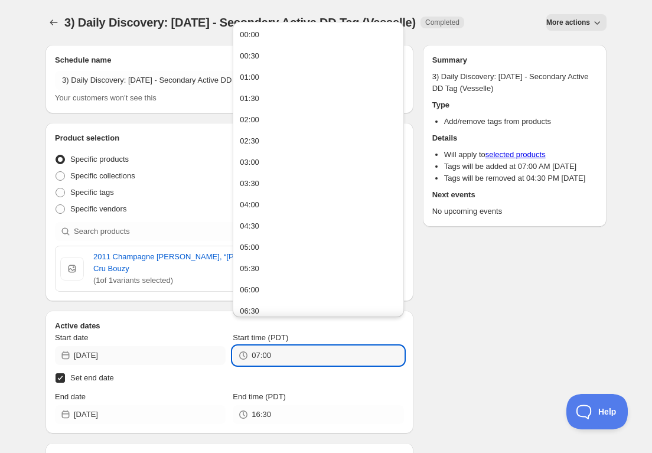
drag, startPoint x: 227, startPoint y: 338, endPoint x: 189, endPoint y: 337, distance: 38.4
click at [189, 337] on div "Start date [DATE] Start time (PDT) 07:00" at bounding box center [229, 348] width 349 height 33
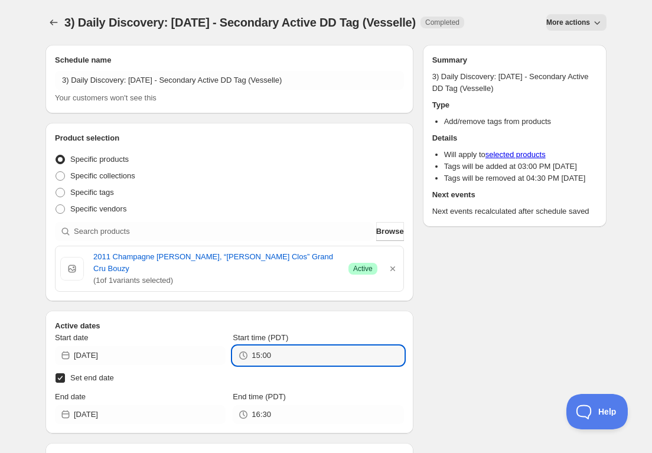
type input "15:00"
click at [192, 370] on label "Set end date" at bounding box center [229, 378] width 349 height 17
click at [65, 373] on input "Set end date" at bounding box center [60, 377] width 9 height 9
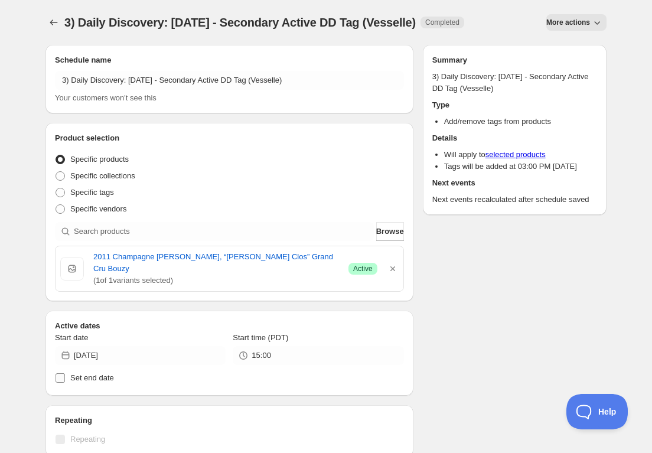
click at [81, 373] on span "Set end date" at bounding box center [92, 377] width 44 height 9
click at [65, 373] on input "Set end date" at bounding box center [60, 377] width 9 height 9
checkbox input "true"
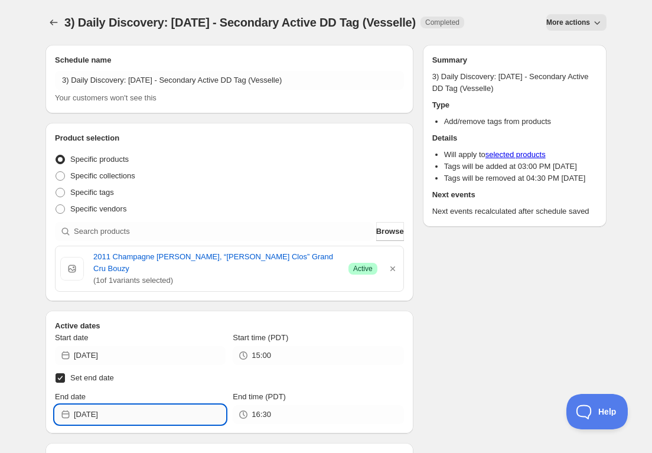
click at [169, 405] on input "[DATE]" at bounding box center [150, 414] width 152 height 19
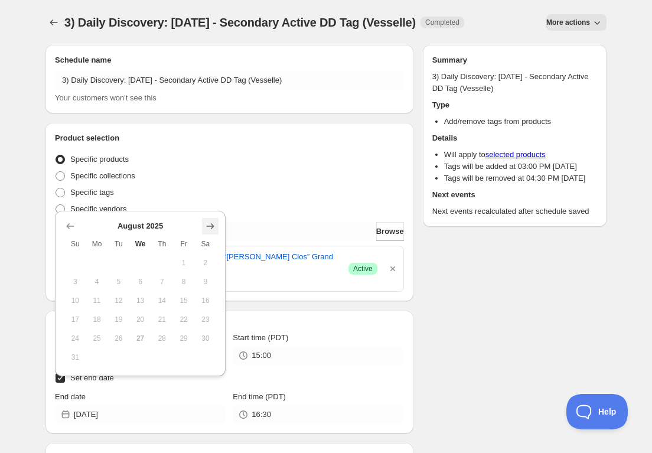
click at [213, 229] on icon "Show next month, September 2025" at bounding box center [210, 226] width 12 height 12
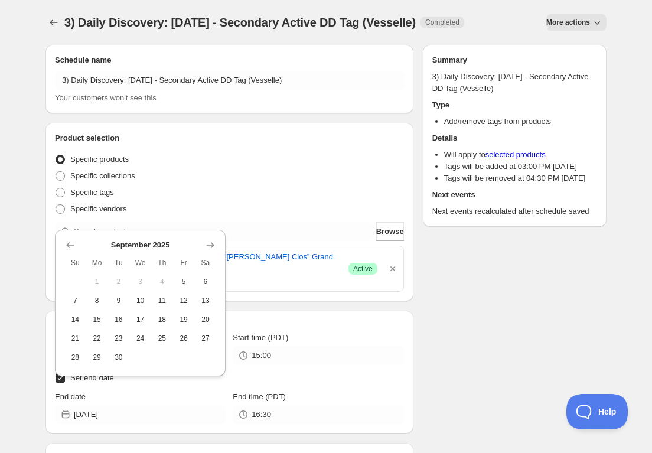
click at [163, 319] on span "18" at bounding box center [162, 319] width 12 height 9
type input "[DATE]"
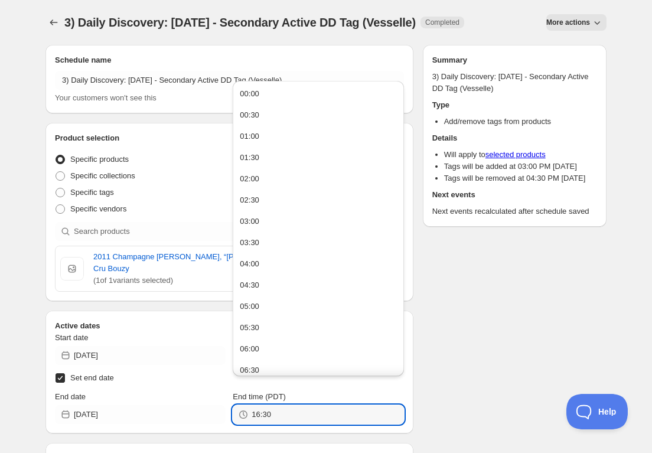
drag, startPoint x: 235, startPoint y: 396, endPoint x: 155, endPoint y: 392, distance: 80.4
click at [155, 392] on div "End date [DATE] End time (PDT) 16:30" at bounding box center [229, 407] width 349 height 33
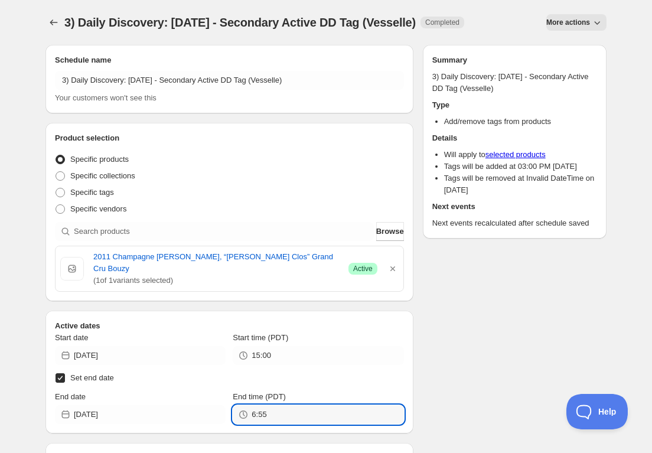
type input "06:55"
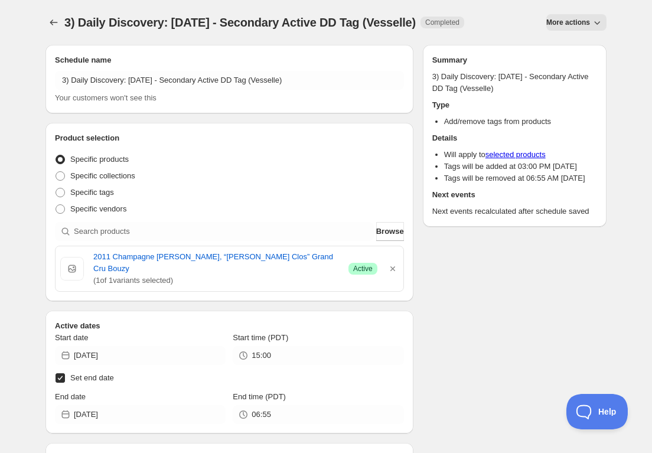
click at [490, 343] on div "Schedule name 3) Daily Discovery: [DATE] - Secondary Active DD Tag (Vesselle) Y…" at bounding box center [321, 399] width 570 height 729
